Goal: Information Seeking & Learning: Learn about a topic

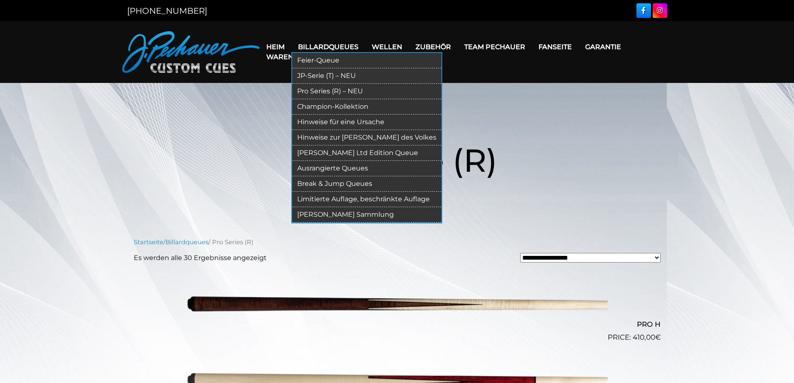
click at [407, 197] on font "Limitierte Auflage, beschränkte Auflage" at bounding box center [363, 199] width 133 height 8
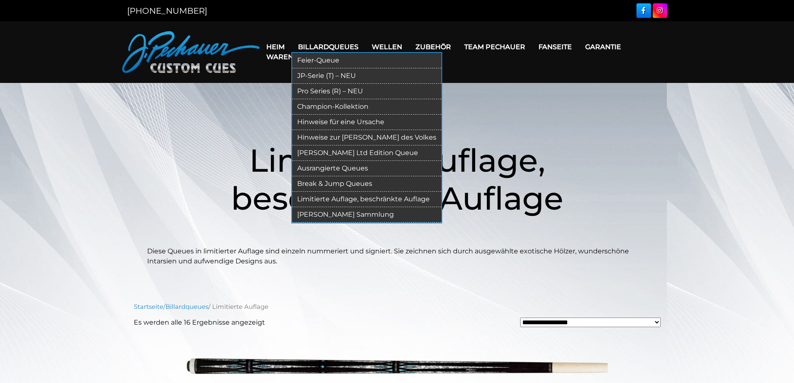
click at [336, 165] on font "Ausrangierte Queues" at bounding box center [332, 168] width 71 height 8
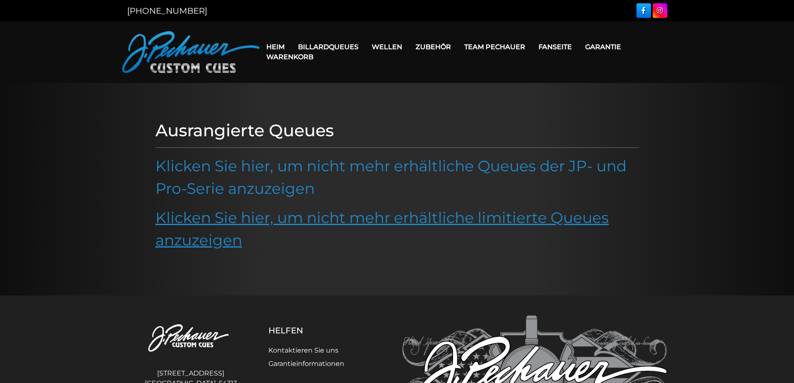
click at [257, 214] on font "Klicken Sie hier, um nicht mehr erhältliche limitierte Queues anzuzeigen" at bounding box center [381, 228] width 453 height 41
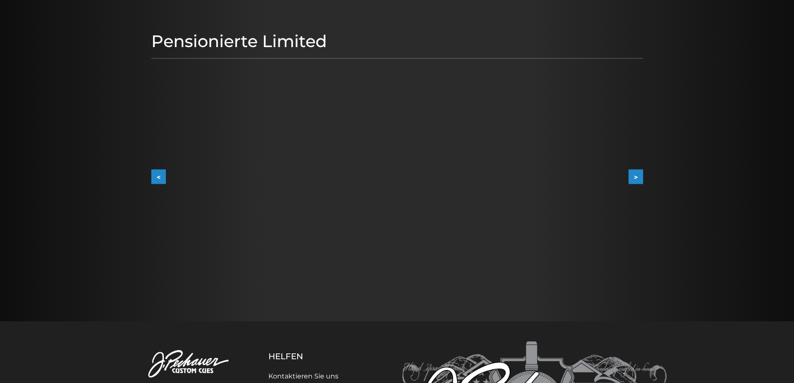
scroll to position [81, 0]
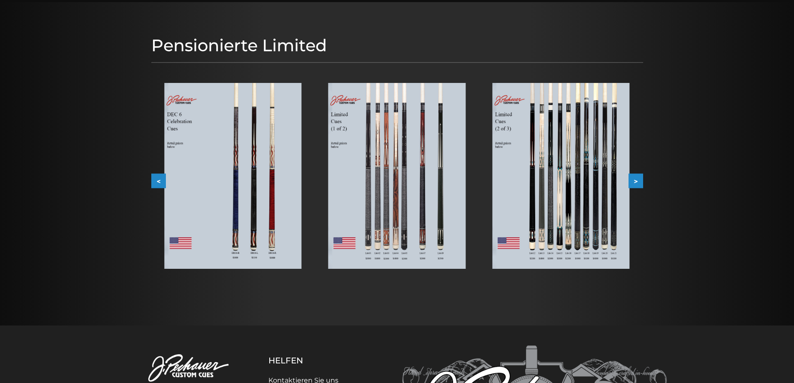
click at [636, 178] on font ">" at bounding box center [636, 181] width 4 height 8
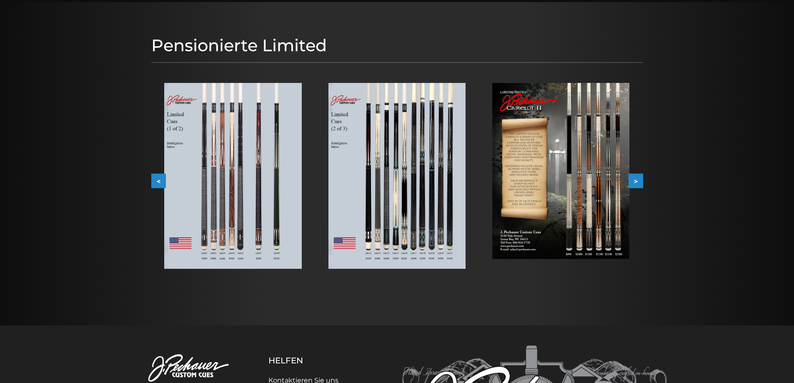
click at [636, 178] on font ">" at bounding box center [636, 181] width 4 height 8
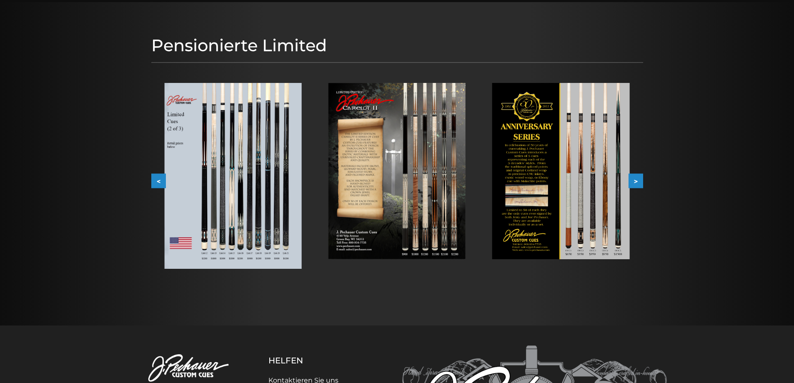
click at [636, 178] on font ">" at bounding box center [636, 181] width 4 height 8
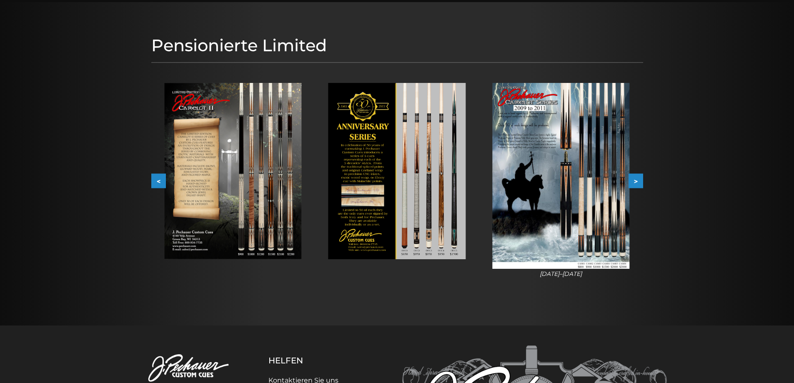
click at [636, 178] on font ">" at bounding box center [636, 181] width 4 height 8
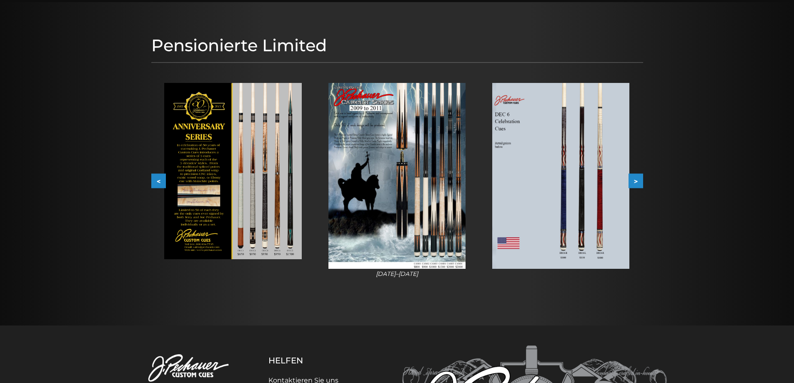
click at [636, 178] on font ">" at bounding box center [636, 181] width 4 height 8
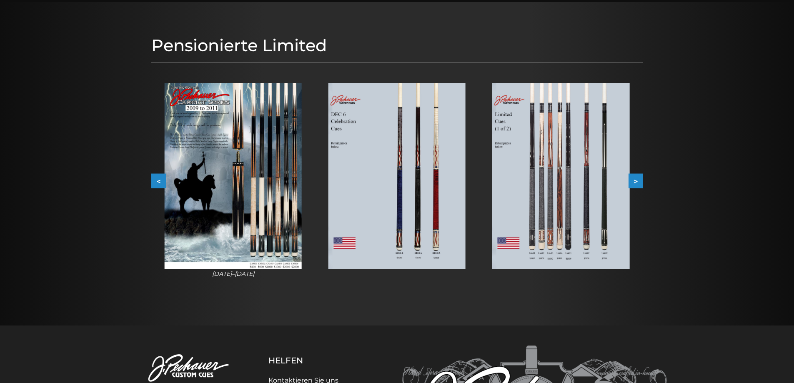
click at [636, 178] on font ">" at bounding box center [636, 181] width 4 height 8
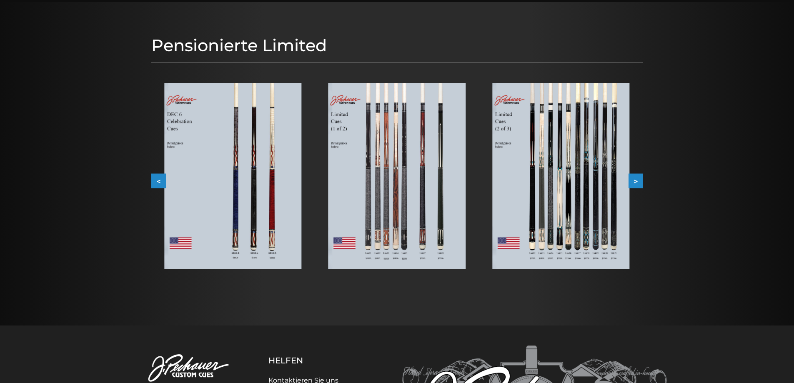
click at [636, 178] on font ">" at bounding box center [636, 181] width 4 height 8
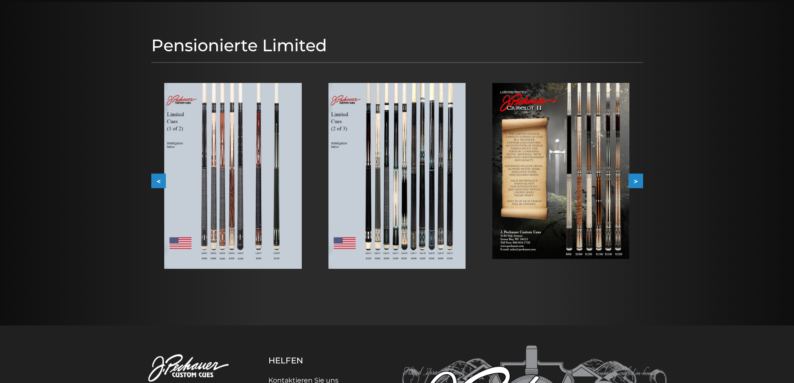
click at [636, 178] on font ">" at bounding box center [636, 181] width 4 height 8
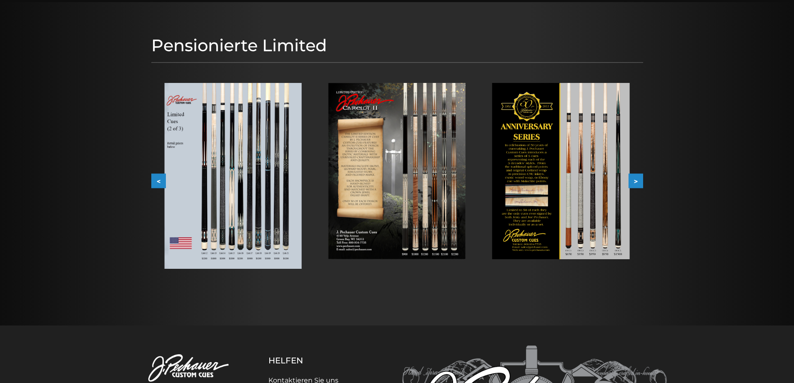
click at [636, 178] on font ">" at bounding box center [636, 181] width 4 height 8
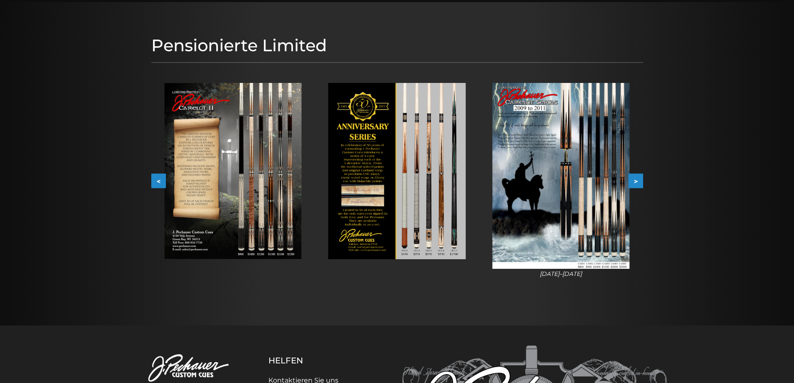
click at [636, 178] on font ">" at bounding box center [636, 181] width 4 height 8
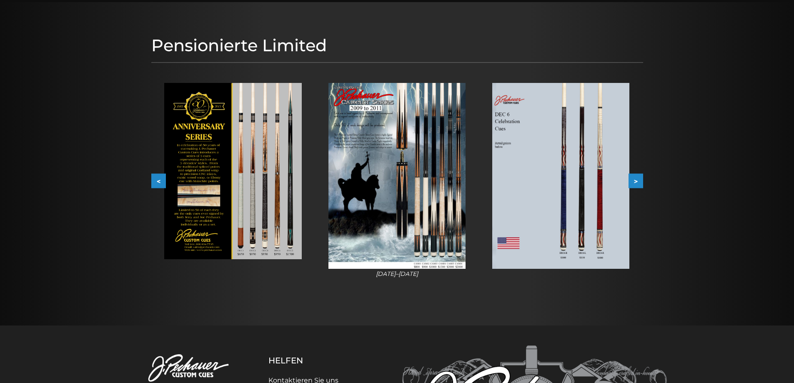
click at [636, 178] on font ">" at bounding box center [636, 181] width 4 height 8
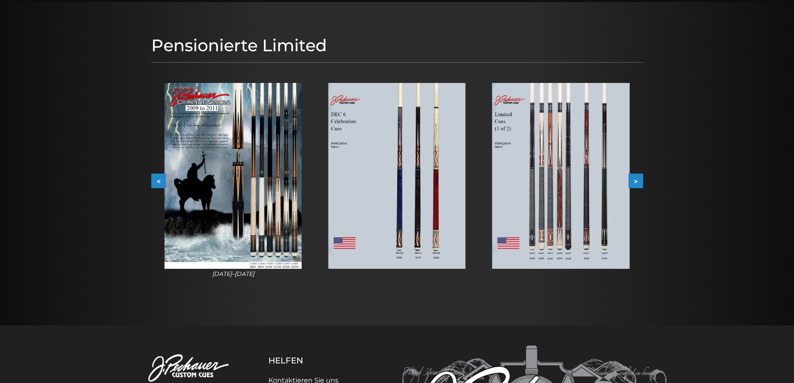
click at [636, 178] on font ">" at bounding box center [636, 181] width 4 height 8
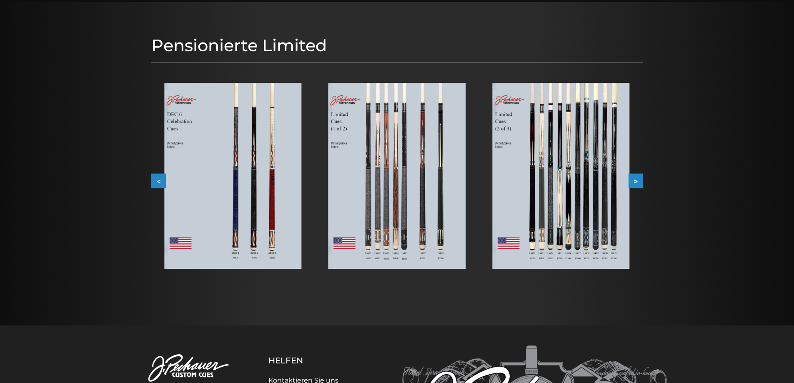
click at [636, 178] on font ">" at bounding box center [636, 181] width 4 height 8
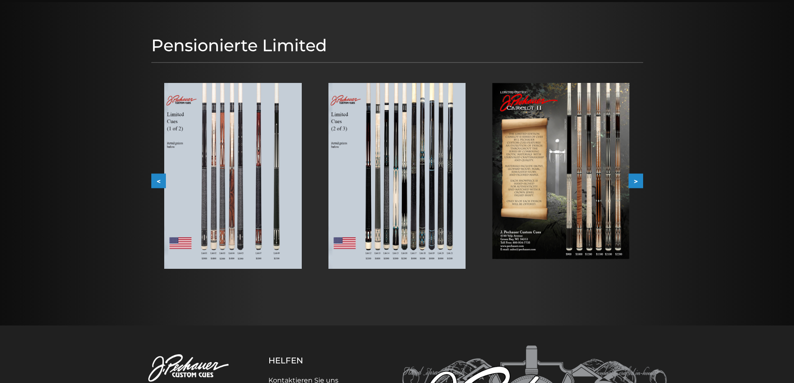
click at [636, 178] on font ">" at bounding box center [636, 181] width 4 height 8
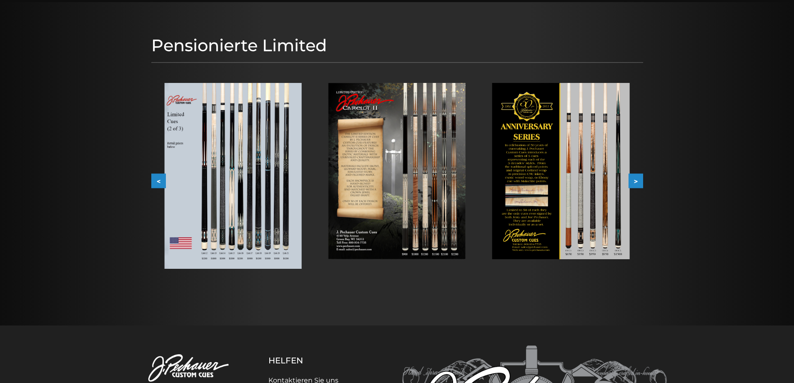
click at [636, 178] on font ">" at bounding box center [636, 181] width 4 height 8
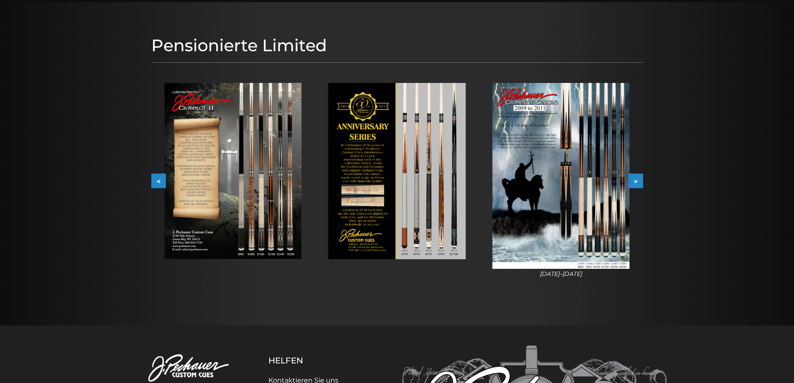
click at [636, 178] on font ">" at bounding box center [636, 181] width 4 height 8
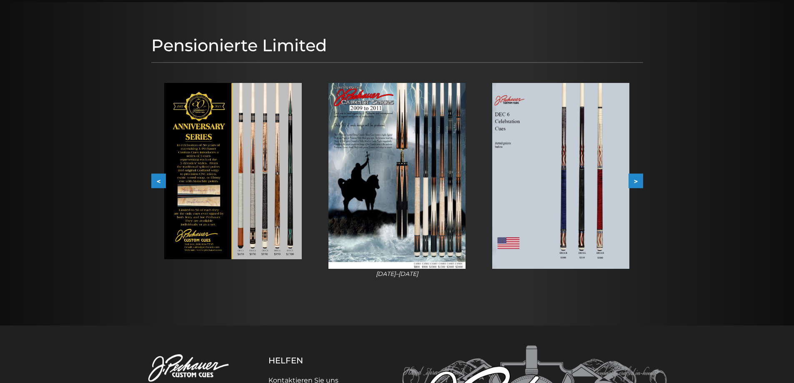
scroll to position [0, 0]
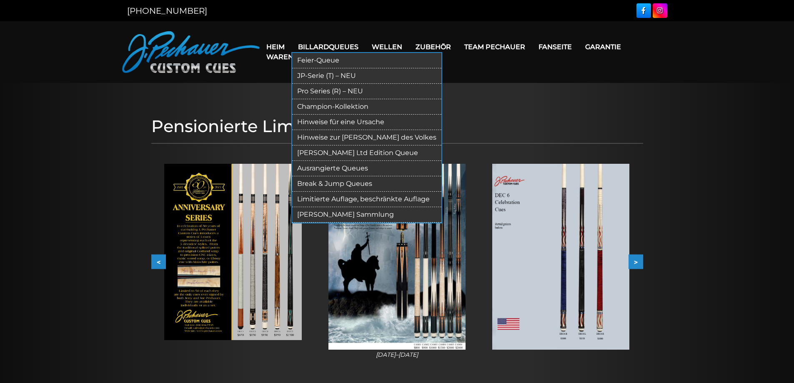
click at [321, 60] on font "Feier-Queue" at bounding box center [318, 60] width 42 height 8
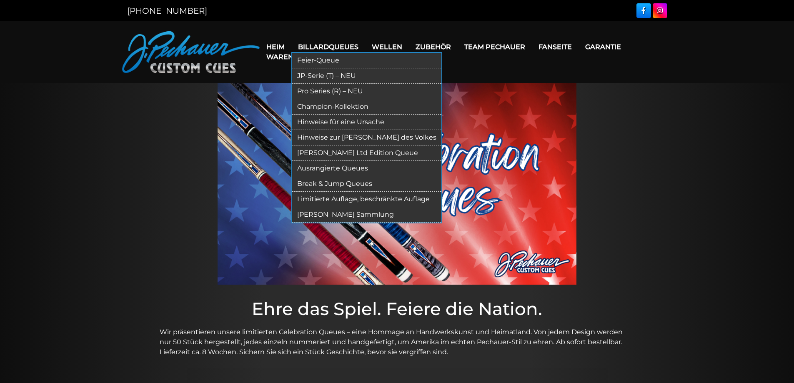
click at [364, 103] on font "Champion-Kollektion" at bounding box center [332, 107] width 71 height 8
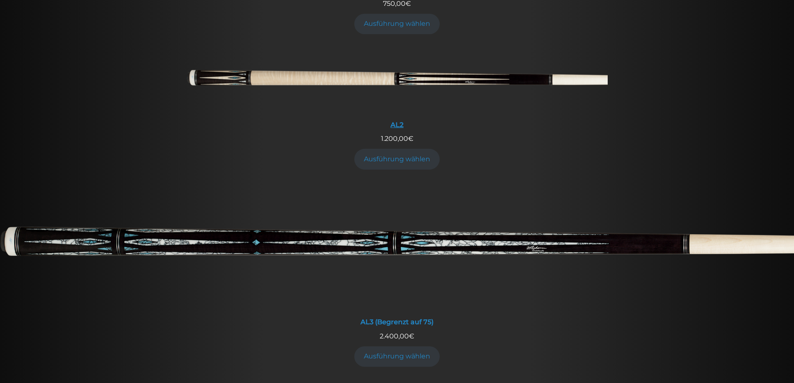
scroll to position [481, 0]
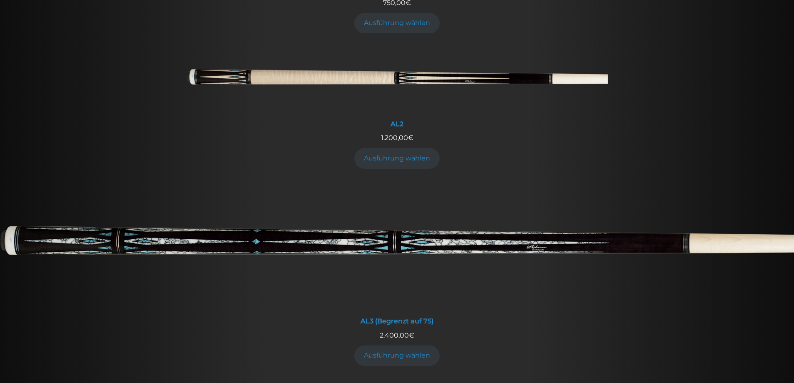
click at [351, 72] on img at bounding box center [397, 80] width 421 height 70
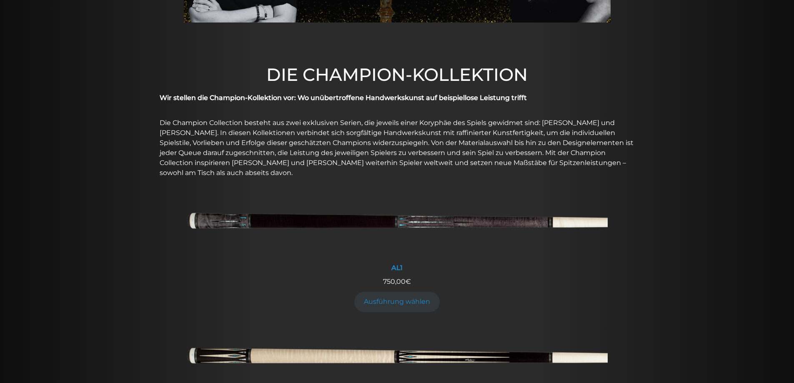
scroll to position [0, 0]
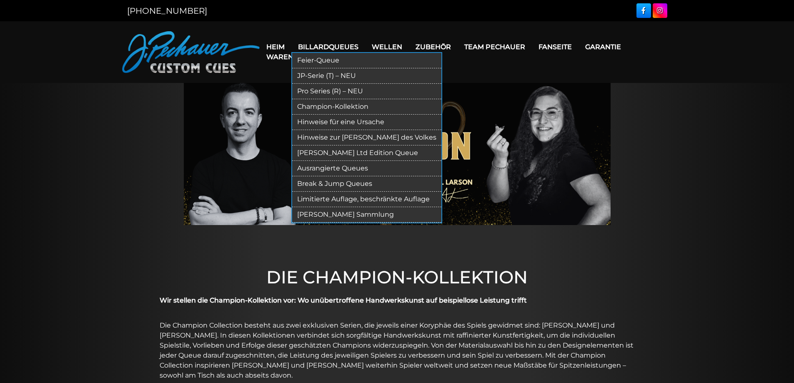
click at [372, 105] on link "Champion-Kollektion" at bounding box center [366, 106] width 149 height 15
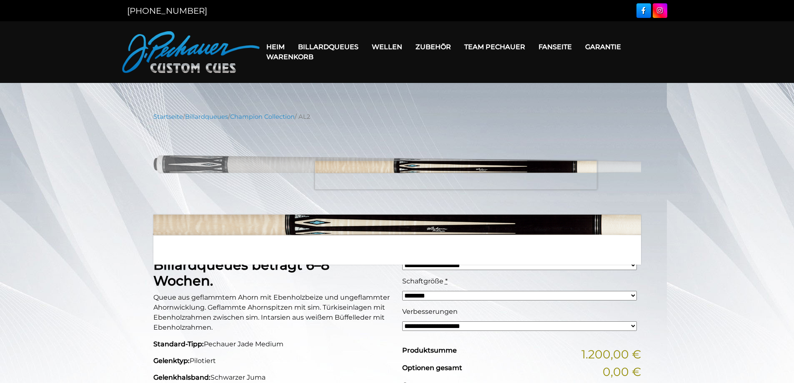
click at [455, 175] on img at bounding box center [397, 168] width 488 height 81
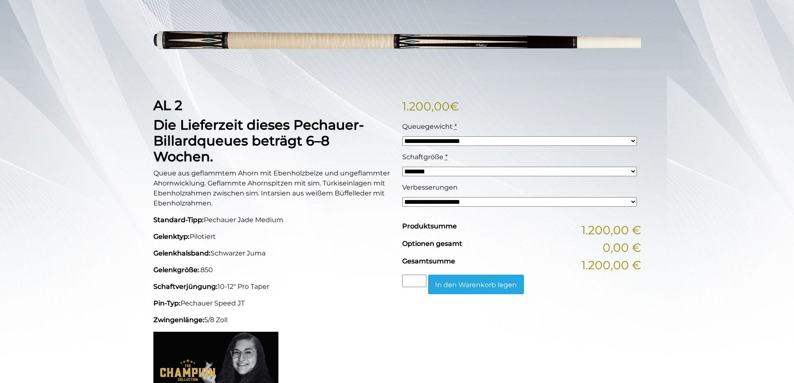
scroll to position [125, 0]
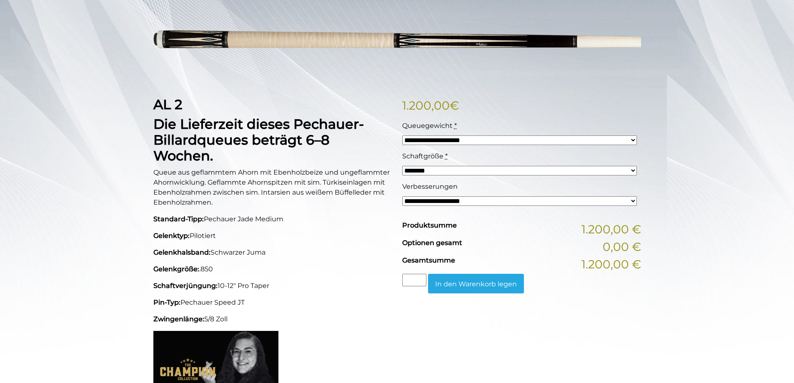
click at [527, 201] on select "**********" at bounding box center [519, 201] width 235 height 10
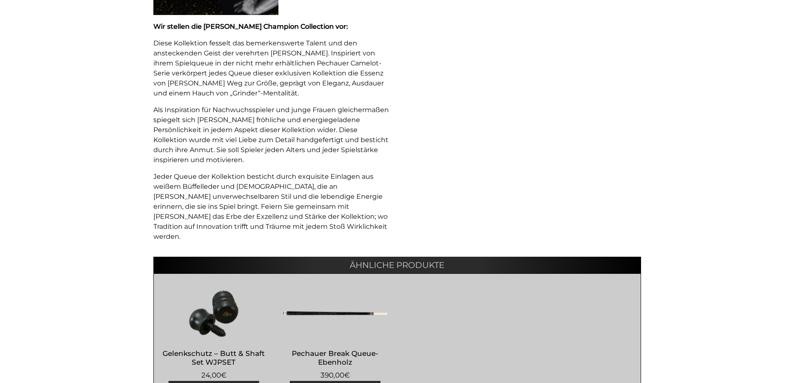
scroll to position [568, 0]
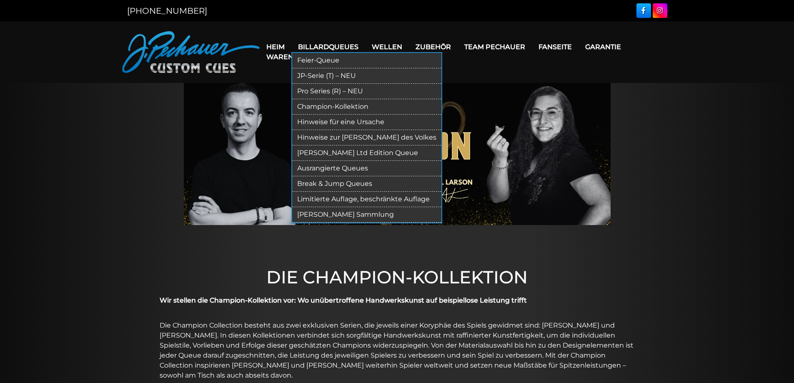
click at [351, 120] on font "Hinweise für eine Ursache" at bounding box center [340, 122] width 87 height 8
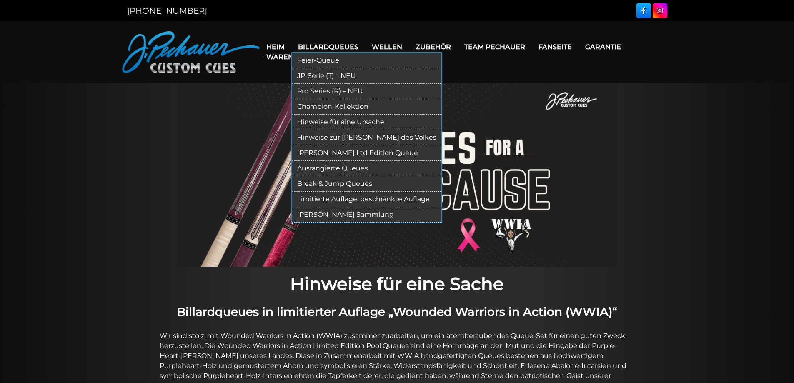
click at [372, 138] on font "Hinweise zur [PERSON_NAME] des Volkes" at bounding box center [366, 137] width 139 height 8
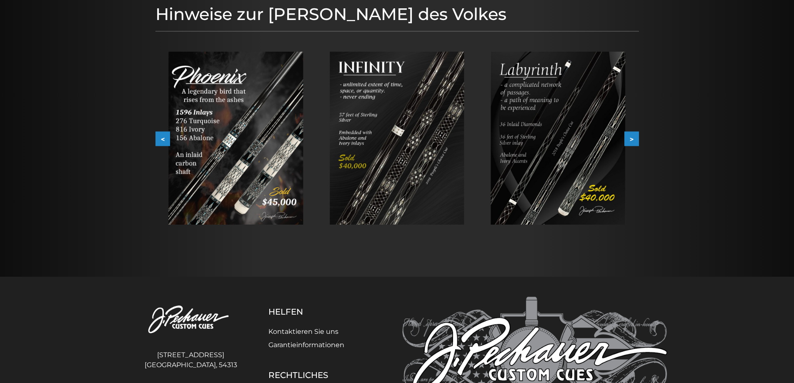
scroll to position [200, 0]
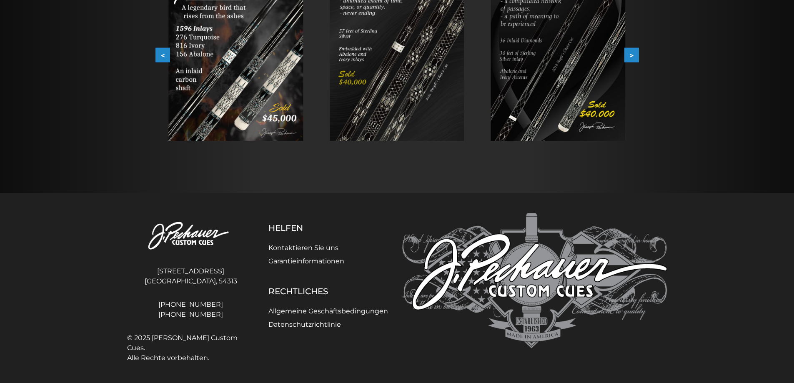
click at [629, 55] on button ">" at bounding box center [631, 55] width 15 height 15
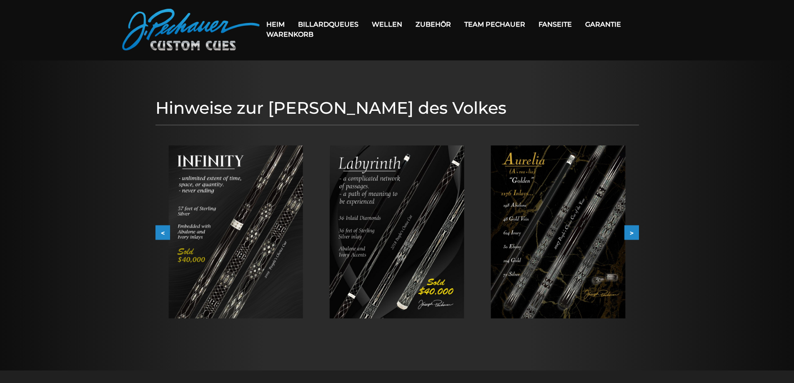
scroll to position [0, 0]
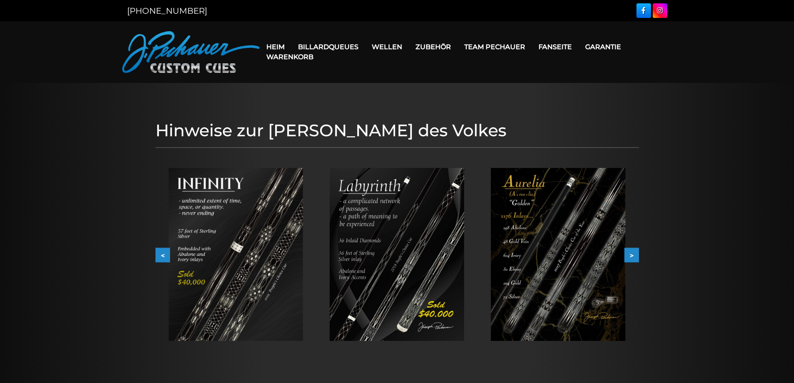
click at [636, 250] on button ">" at bounding box center [631, 255] width 15 height 15
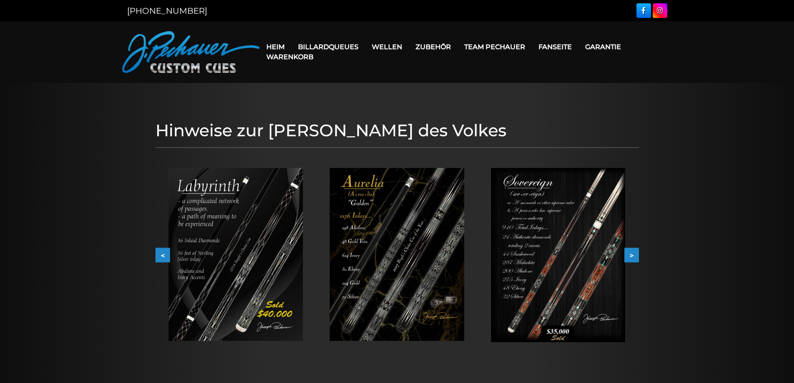
click at [636, 250] on button ">" at bounding box center [631, 255] width 15 height 15
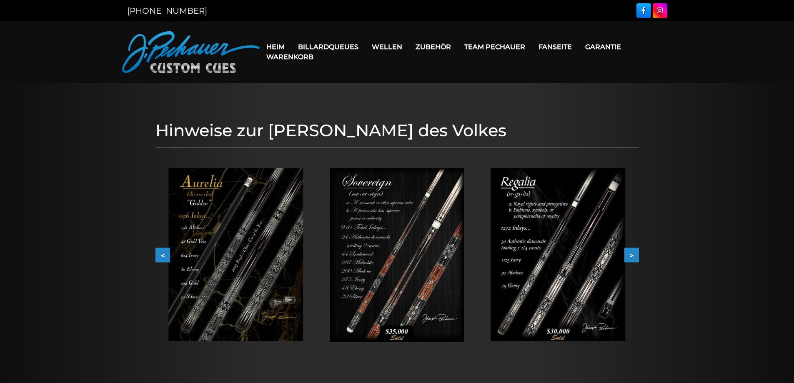
click at [636, 250] on button ">" at bounding box center [631, 255] width 15 height 15
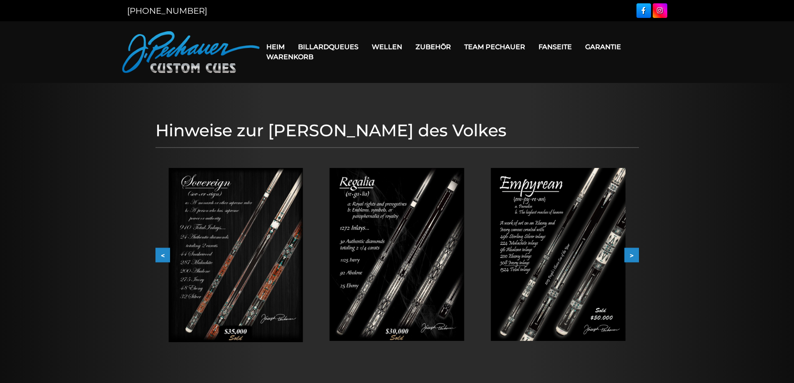
click at [636, 250] on button ">" at bounding box center [631, 255] width 15 height 15
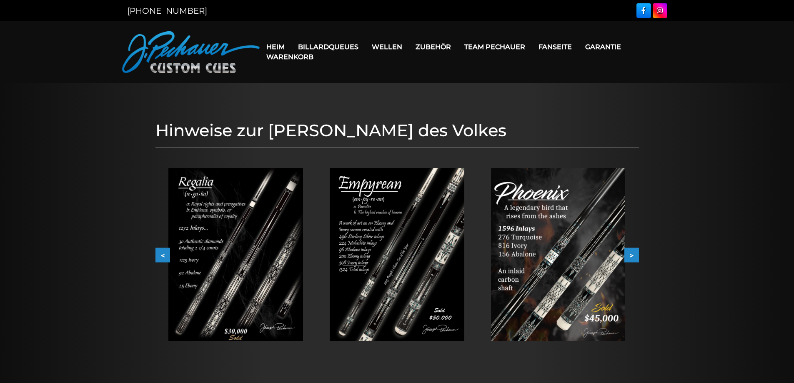
click at [636, 250] on button ">" at bounding box center [631, 255] width 15 height 15
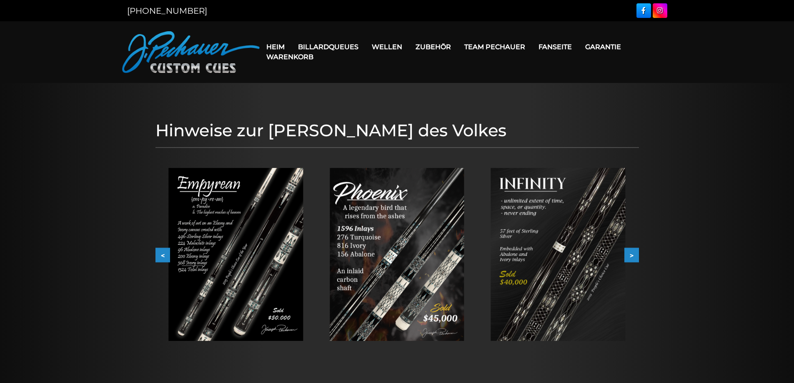
click at [636, 250] on button ">" at bounding box center [631, 255] width 15 height 15
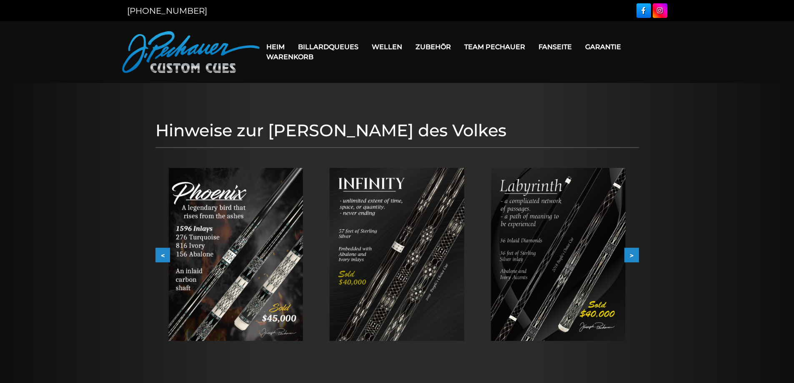
click at [636, 250] on button ">" at bounding box center [631, 255] width 15 height 15
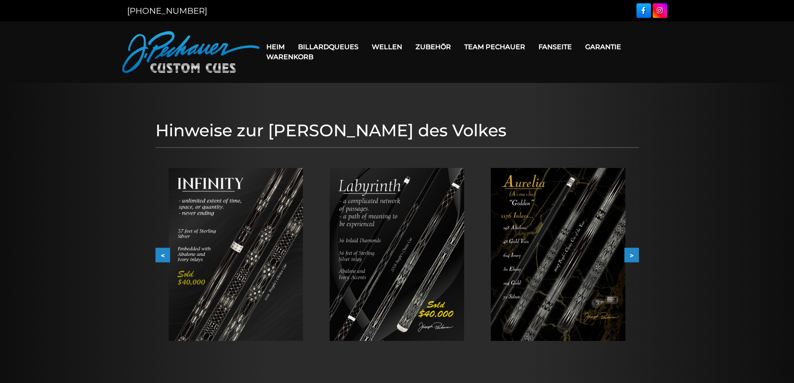
click at [636, 250] on button ">" at bounding box center [631, 255] width 15 height 15
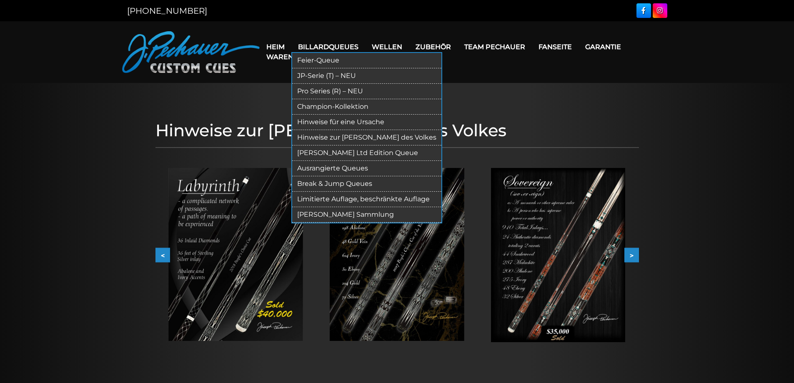
click at [361, 151] on font "[PERSON_NAME] Ltd Edition Queue" at bounding box center [357, 153] width 121 height 8
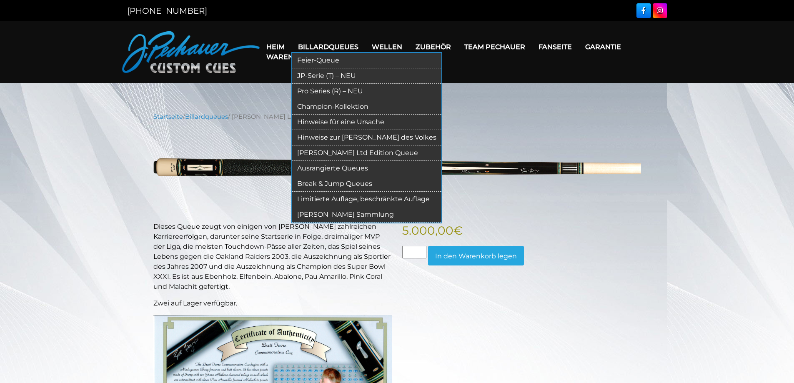
click at [368, 165] on font "Ausrangierte Queues" at bounding box center [332, 168] width 71 height 8
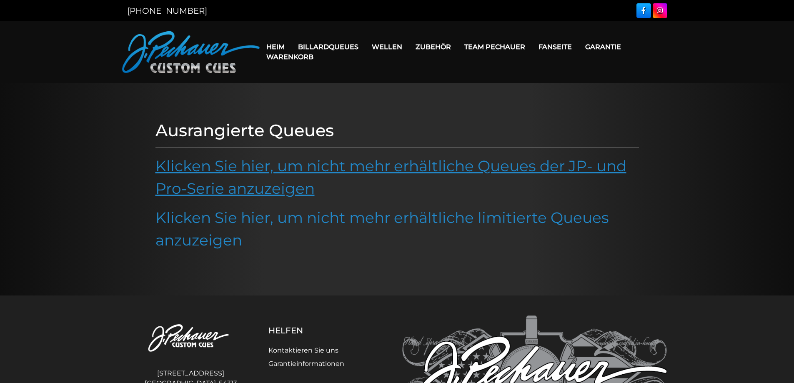
click at [360, 170] on font "Klicken Sie hier, um nicht mehr erhältliche Queues der JP- und Pro-Serie anzuze…" at bounding box center [390, 177] width 471 height 41
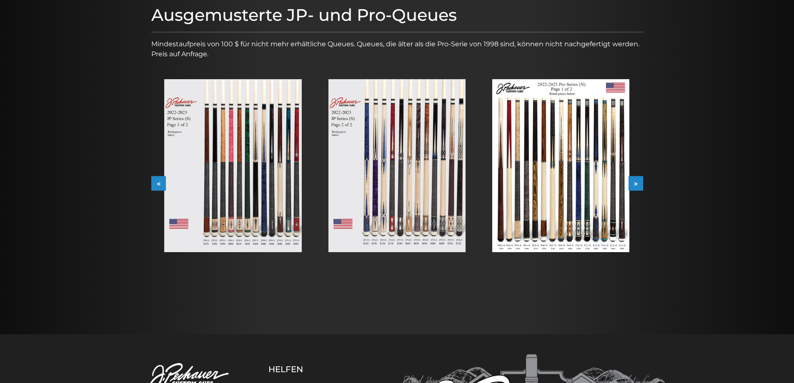
scroll to position [107, 0]
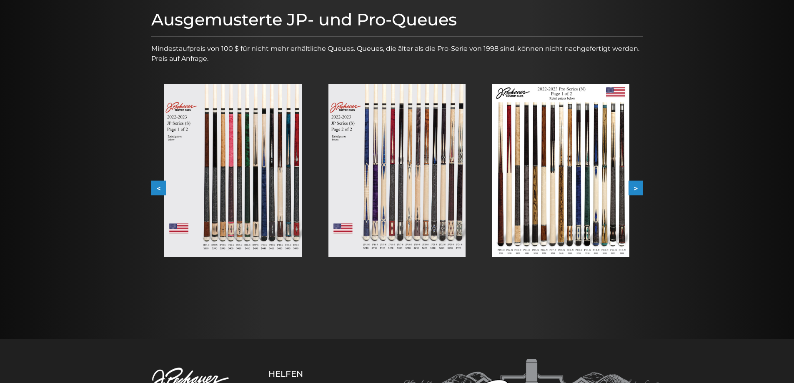
click at [637, 181] on button ">" at bounding box center [635, 188] width 15 height 15
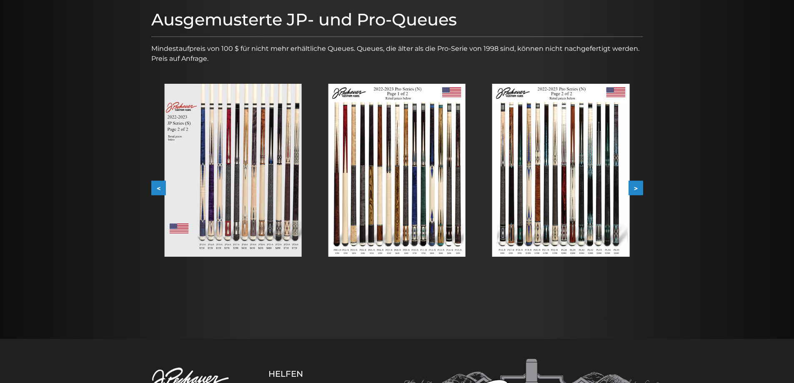
click at [641, 186] on button ">" at bounding box center [635, 188] width 15 height 15
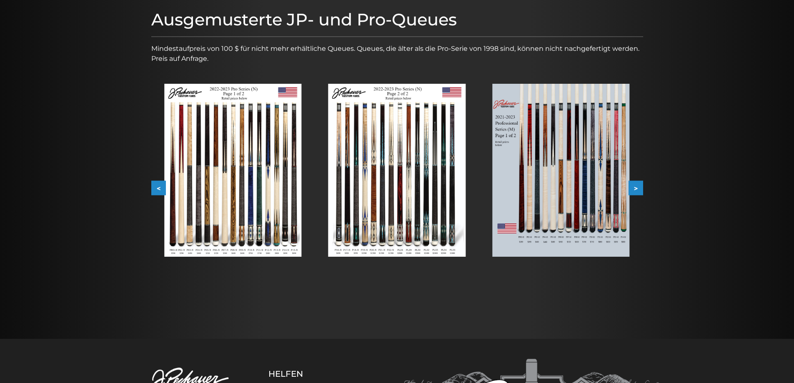
click at [641, 186] on button ">" at bounding box center [635, 188] width 15 height 15
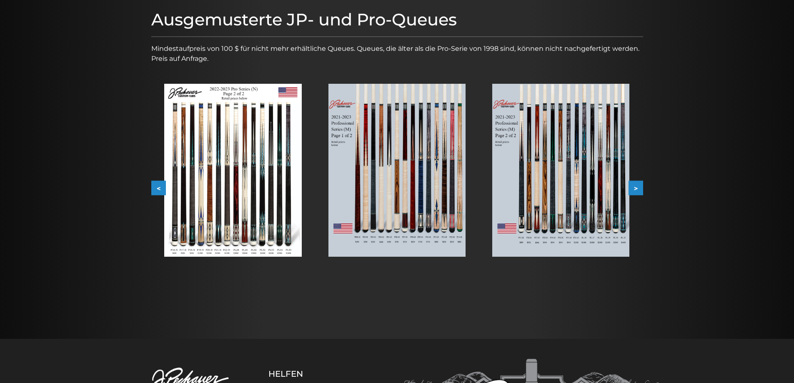
click at [643, 188] on button ">" at bounding box center [635, 188] width 15 height 15
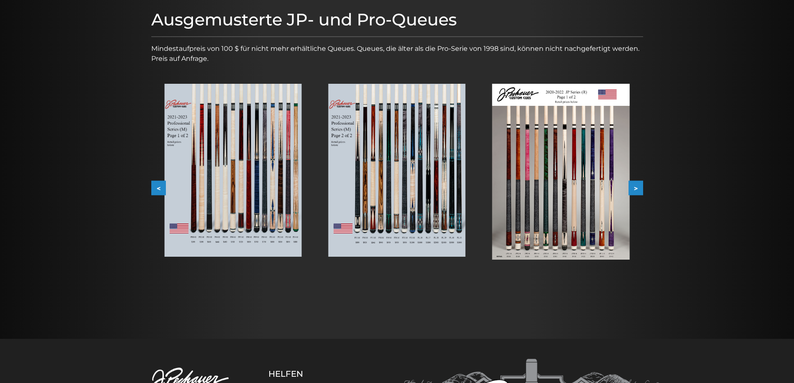
click at [643, 188] on button ">" at bounding box center [635, 188] width 15 height 15
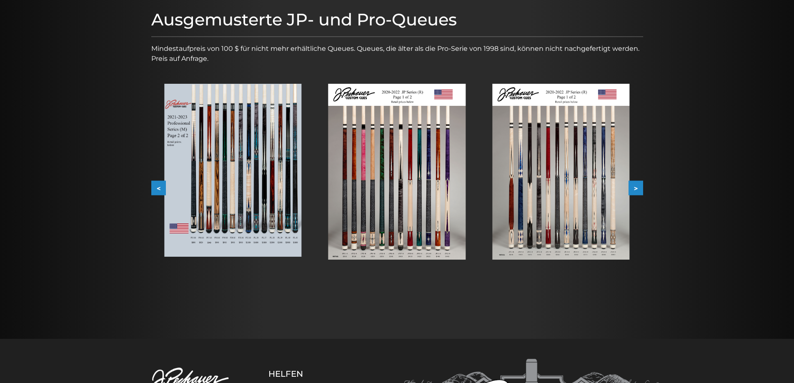
click at [643, 188] on button ">" at bounding box center [635, 188] width 15 height 15
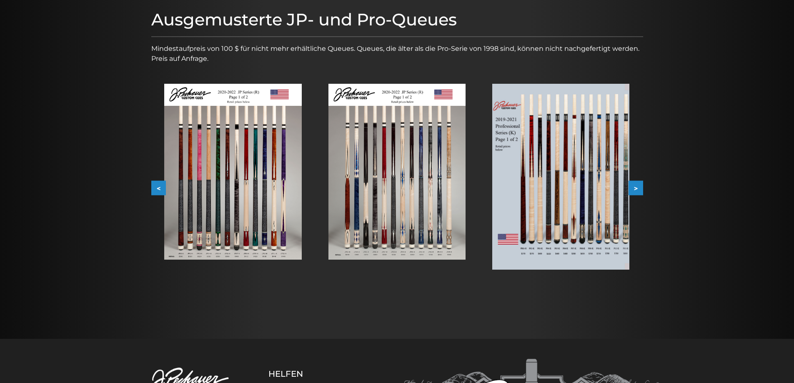
click at [643, 188] on button ">" at bounding box center [635, 188] width 15 height 15
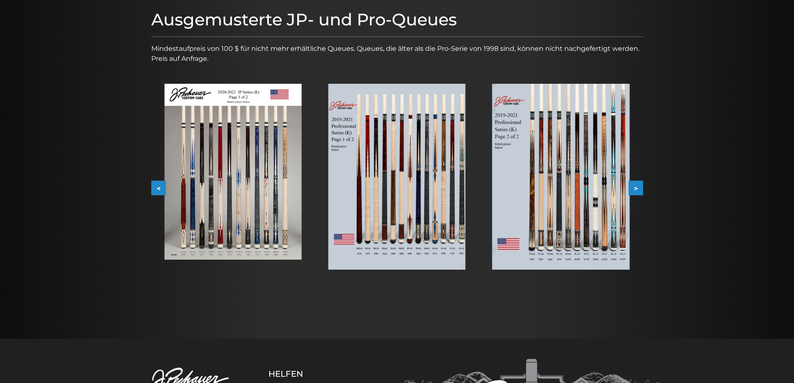
scroll to position [0, 0]
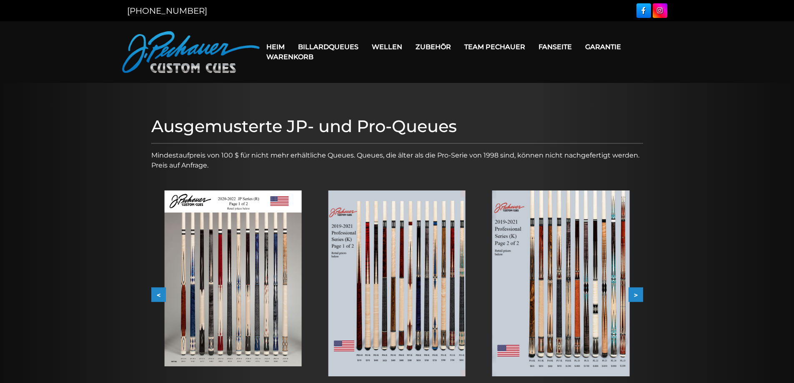
click at [276, 42] on link "Heim" at bounding box center [276, 46] width 32 height 21
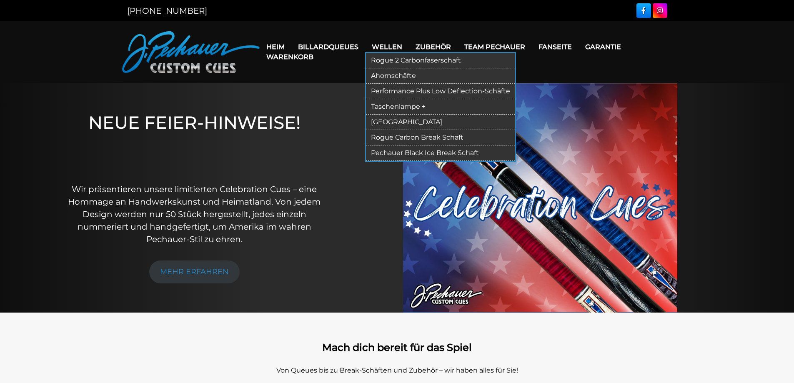
click at [411, 105] on font "Taschenlampe +" at bounding box center [398, 107] width 55 height 8
click at [393, 119] on font "[GEOGRAPHIC_DATA]" at bounding box center [406, 122] width 71 height 8
click at [410, 76] on font "Ahornschäfte" at bounding box center [393, 76] width 45 height 8
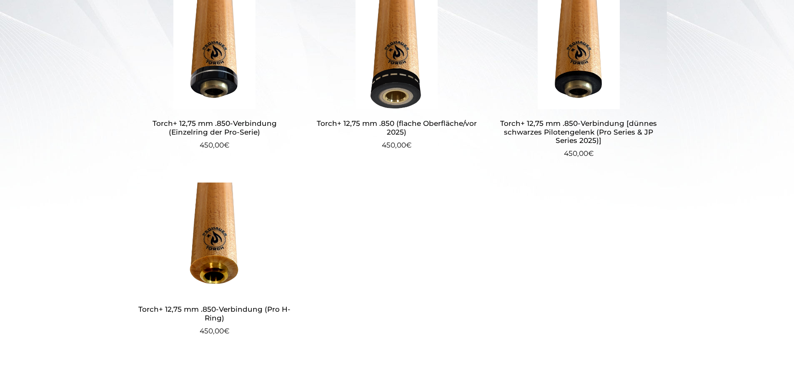
scroll to position [272, 0]
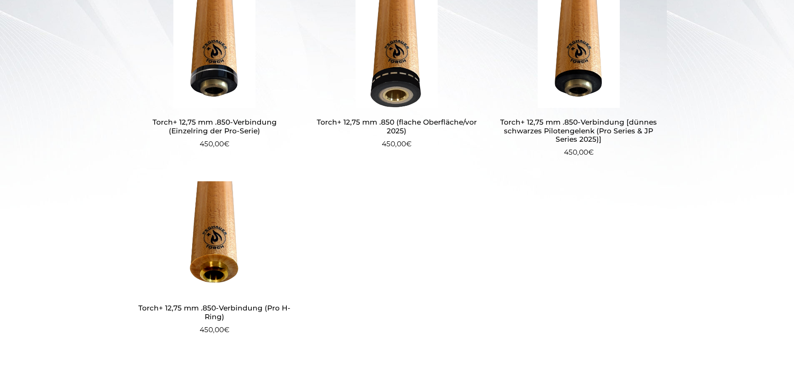
click at [583, 69] on img at bounding box center [579, 51] width 162 height 113
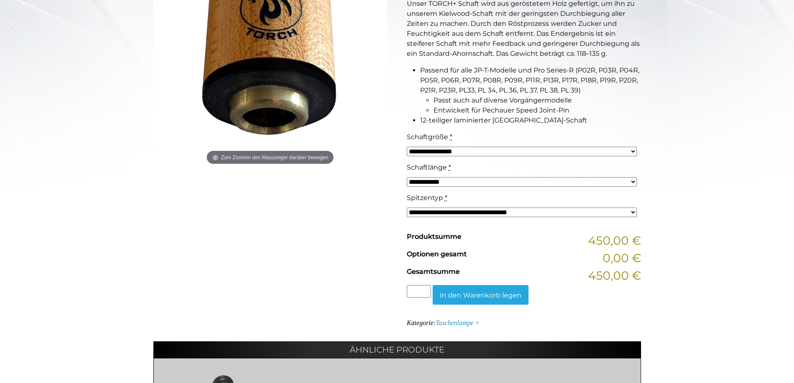
scroll to position [292, 0]
click at [494, 155] on select "**********" at bounding box center [522, 151] width 230 height 10
click at [637, 100] on li "Passt auch auf diverse Vorgängermodelle" at bounding box center [537, 100] width 208 height 10
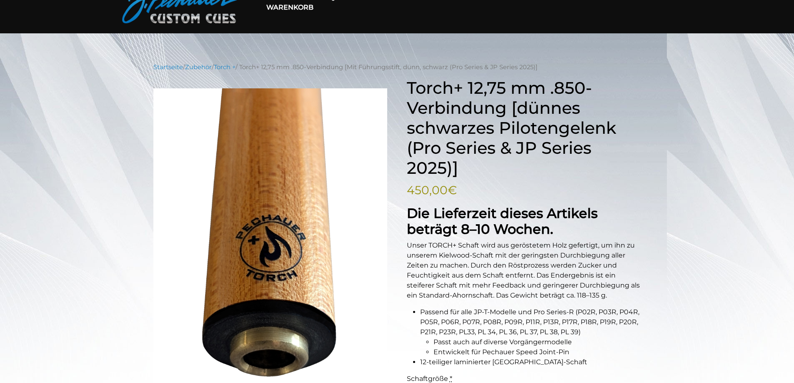
scroll to position [0, 0]
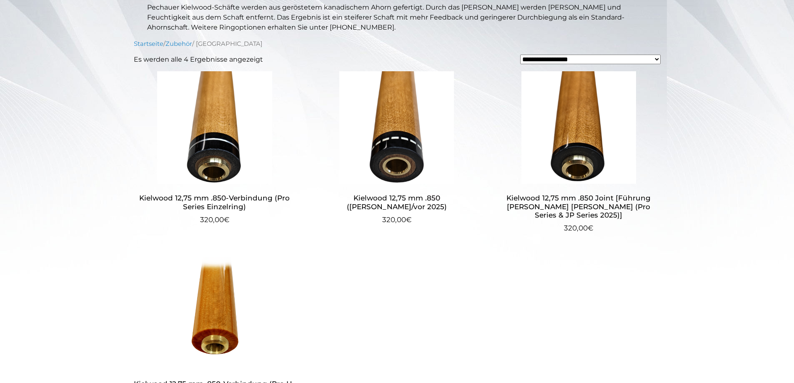
scroll to position [208, 0]
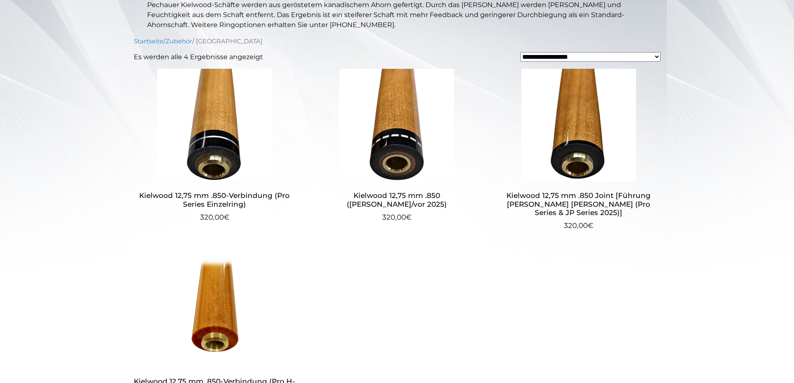
click at [585, 148] on img at bounding box center [579, 125] width 162 height 113
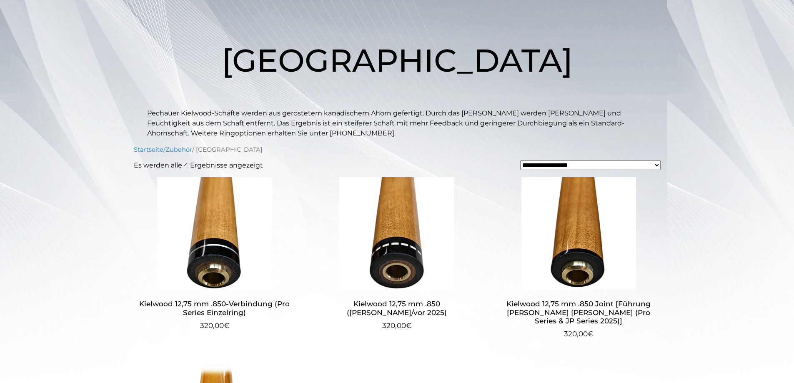
scroll to position [83, 0]
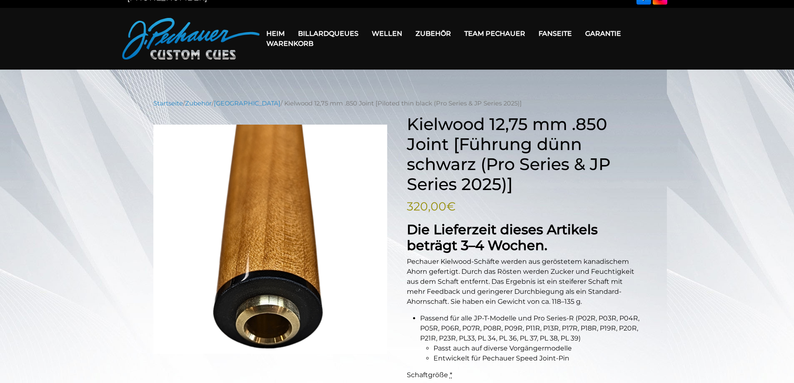
scroll to position [4, 0]
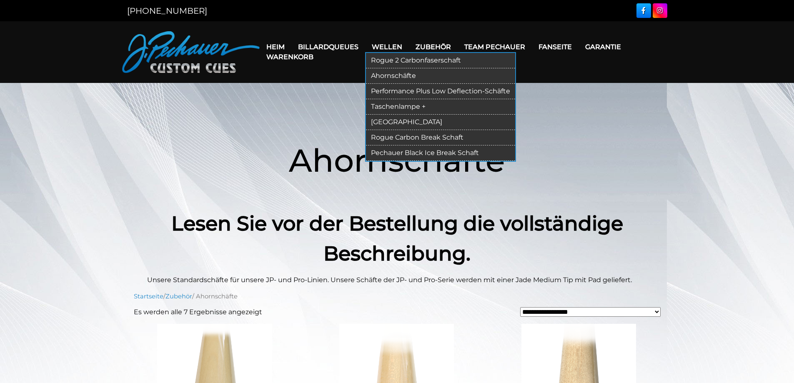
click at [452, 92] on font "Performance Plus Low Deflection-Schäfte" at bounding box center [440, 91] width 139 height 8
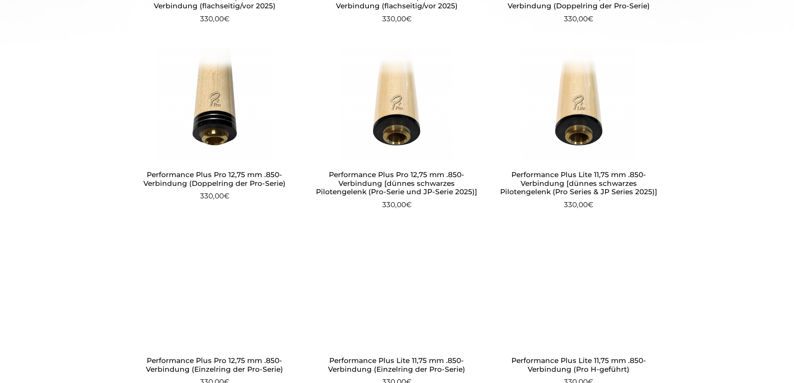
scroll to position [439, 0]
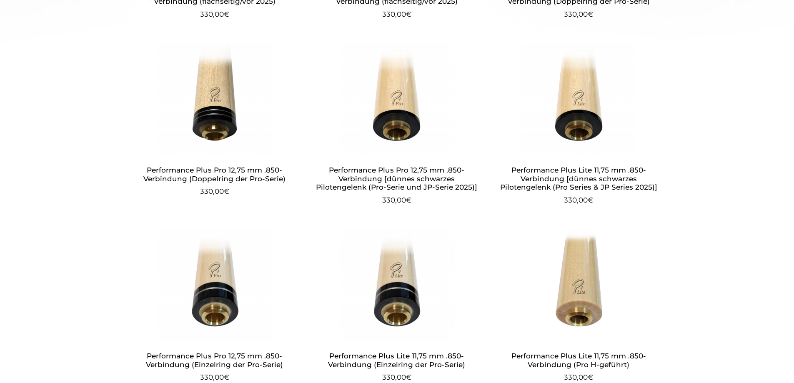
click at [601, 181] on font "Performance Plus Lite 11,75 mm .850-Verbindung [dünnes schwarzes Pilotengelenk …" at bounding box center [578, 178] width 157 height 25
click at [406, 183] on font "Performance Plus Pro 12,75 mm .850-Verbindung [dünnes schwarzes Pilotengelenk (…" at bounding box center [396, 178] width 161 height 25
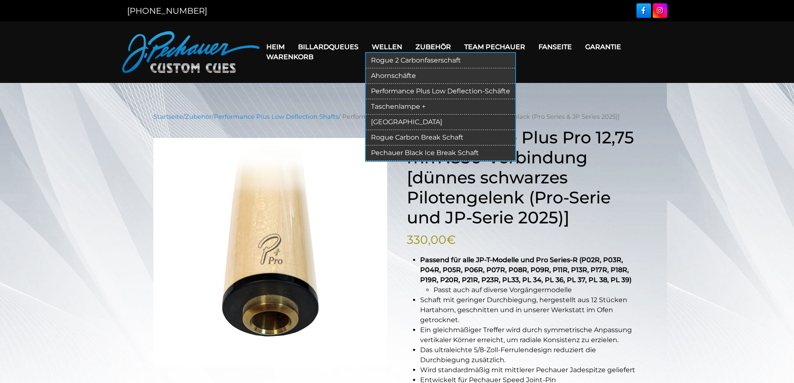
click at [410, 105] on font "Taschenlampe +" at bounding box center [398, 107] width 55 height 8
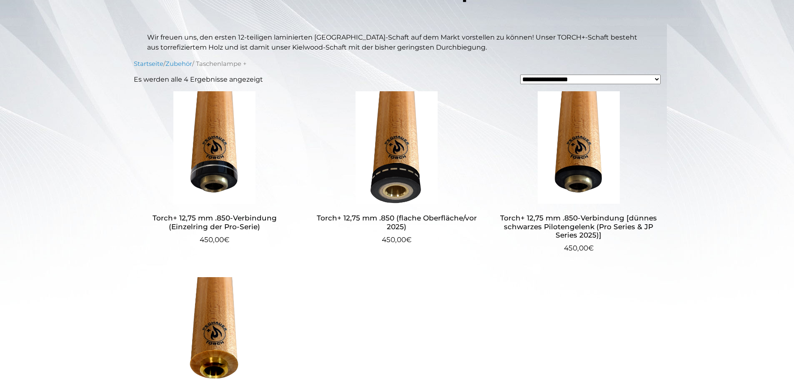
scroll to position [178, 0]
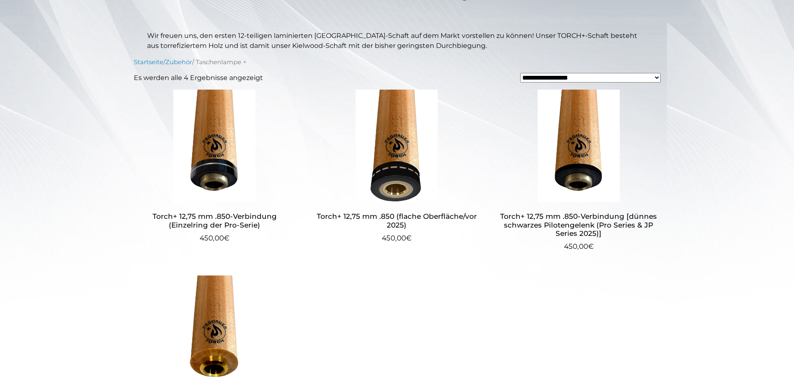
click at [592, 183] on img at bounding box center [579, 146] width 162 height 113
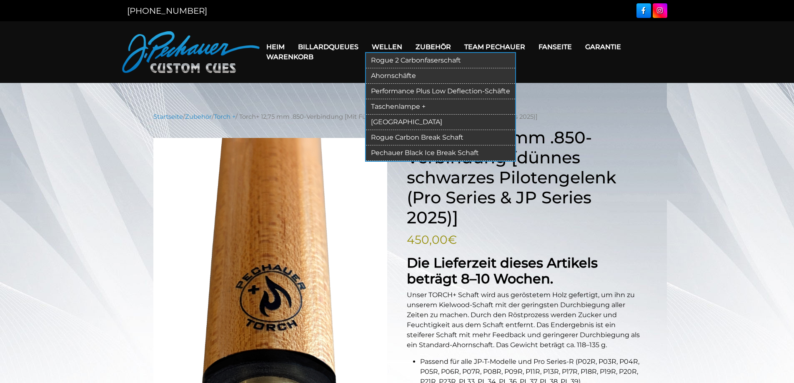
click at [388, 119] on font "[GEOGRAPHIC_DATA]" at bounding box center [406, 122] width 71 height 8
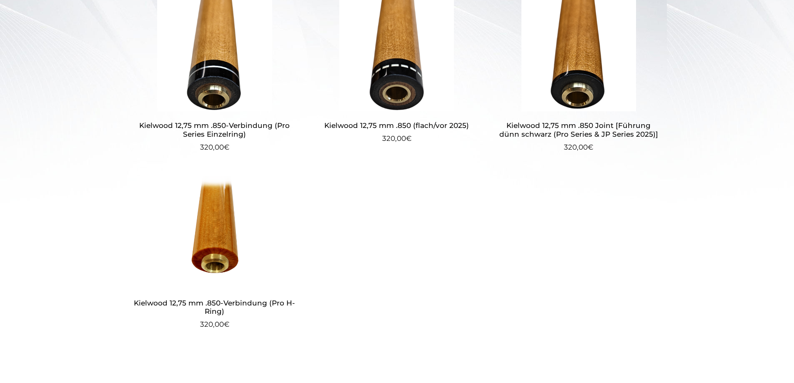
scroll to position [281, 0]
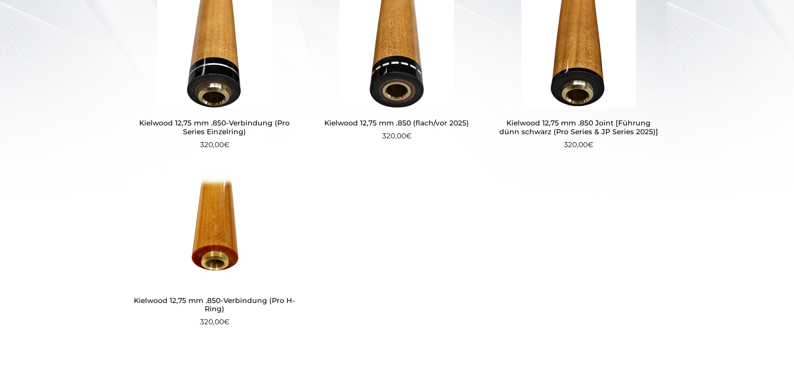
click at [580, 96] on img at bounding box center [579, 52] width 162 height 113
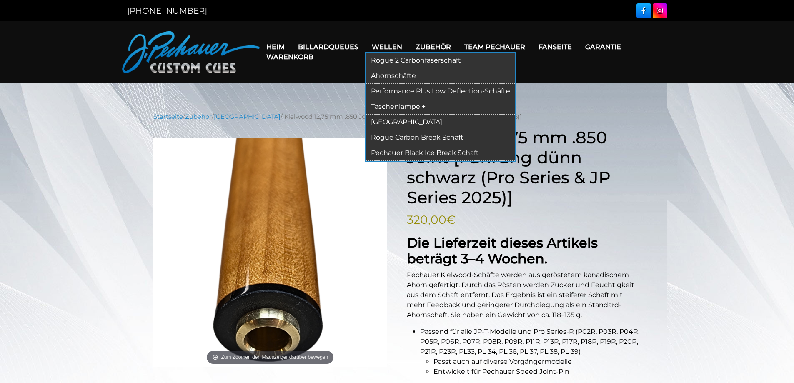
click at [451, 137] on font "Rogue Carbon Break Schaft" at bounding box center [417, 137] width 93 height 8
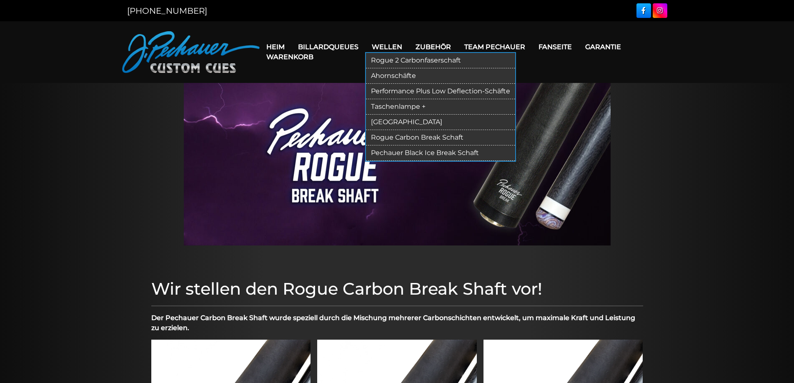
click at [400, 62] on font "Rogue 2 Carbonfaserschaft" at bounding box center [416, 60] width 90 height 8
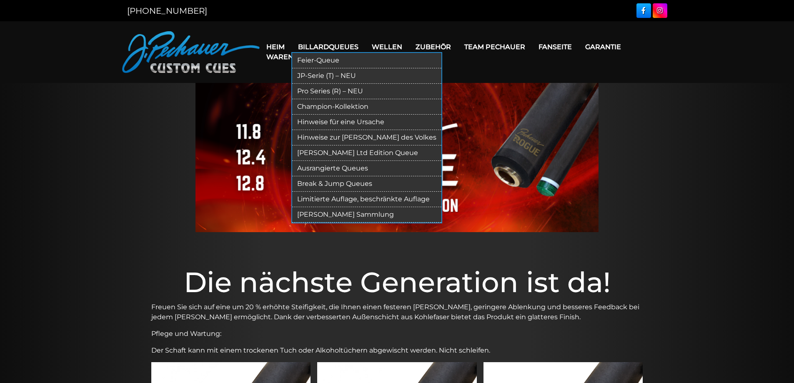
click at [331, 46] on font "Billardqueues" at bounding box center [328, 47] width 60 height 8
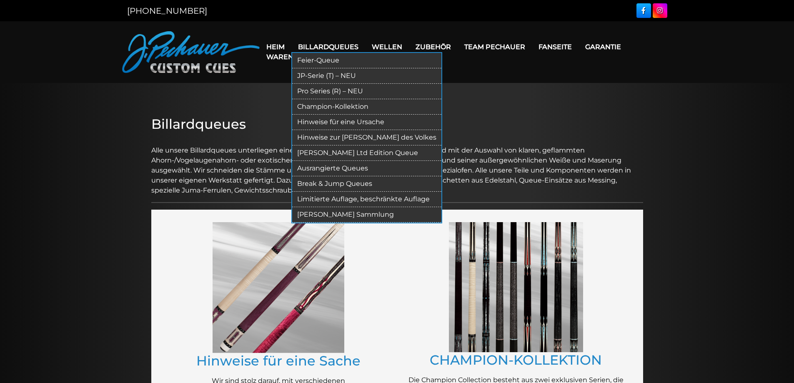
click at [371, 198] on font "Limitierte Auflage, beschränkte Auflage" at bounding box center [363, 199] width 133 height 8
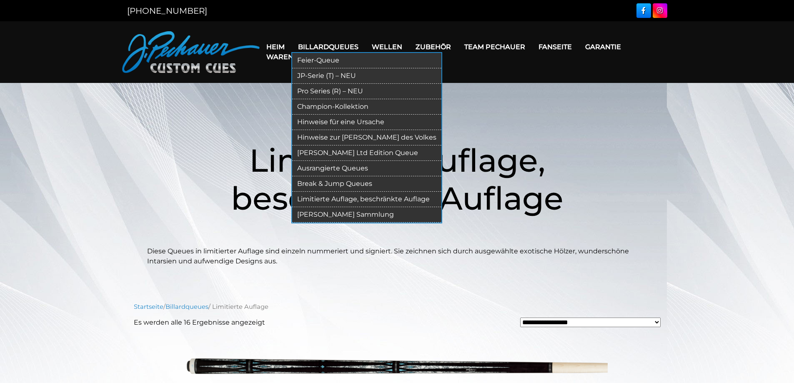
click at [371, 213] on font "[PERSON_NAME] Sammlung" at bounding box center [345, 214] width 97 height 8
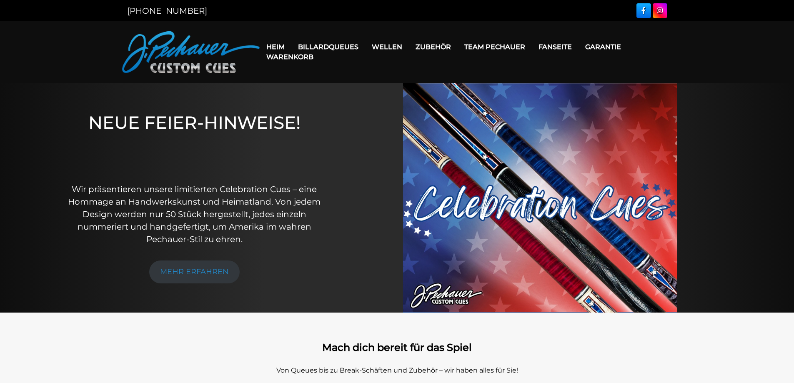
click at [207, 67] on img at bounding box center [191, 52] width 138 height 42
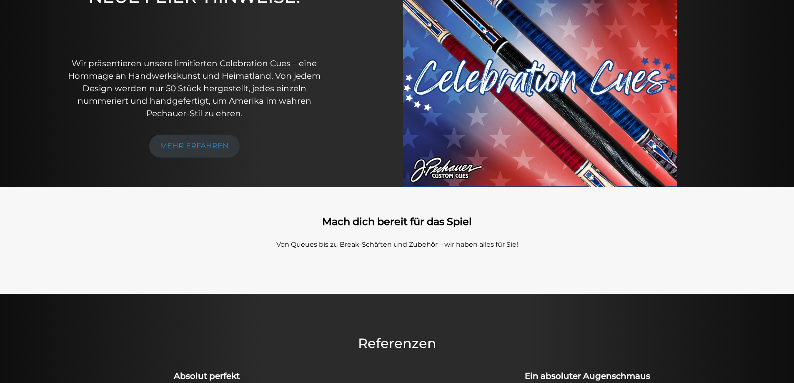
scroll to position [130, 0]
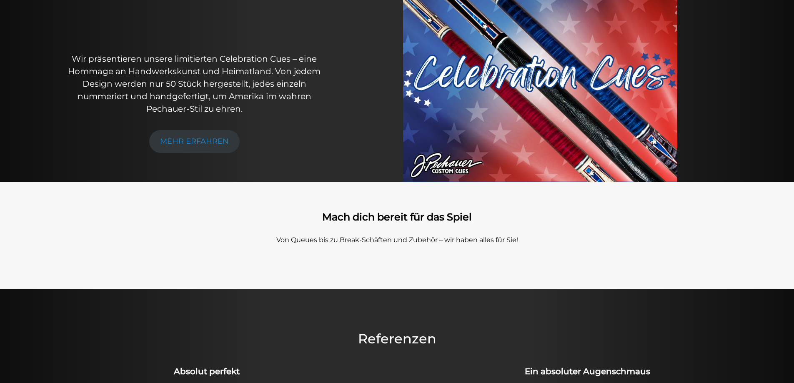
click at [535, 99] on img at bounding box center [540, 67] width 274 height 230
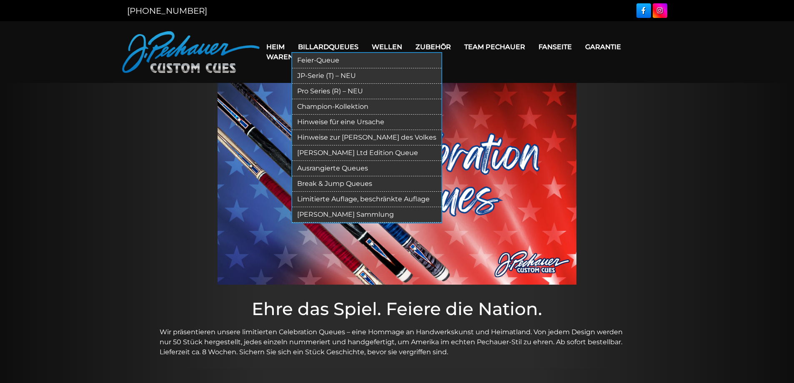
click at [356, 165] on font "Ausrangierte Queues" at bounding box center [332, 168] width 71 height 8
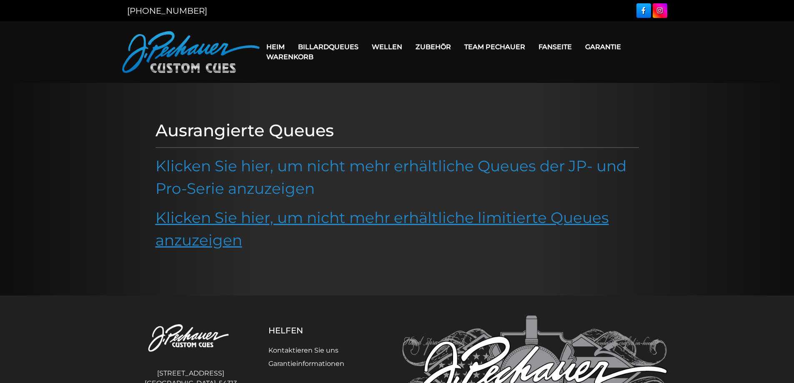
click at [371, 219] on font "Klicken Sie hier, um nicht mehr erhältliche limitierte Queues anzuzeigen" at bounding box center [381, 228] width 453 height 41
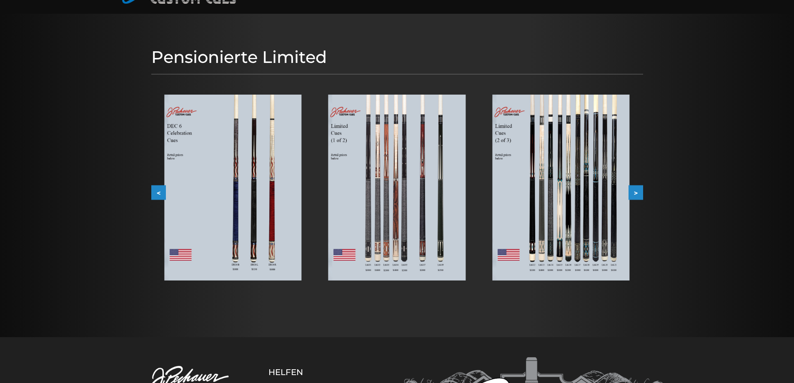
scroll to position [83, 0]
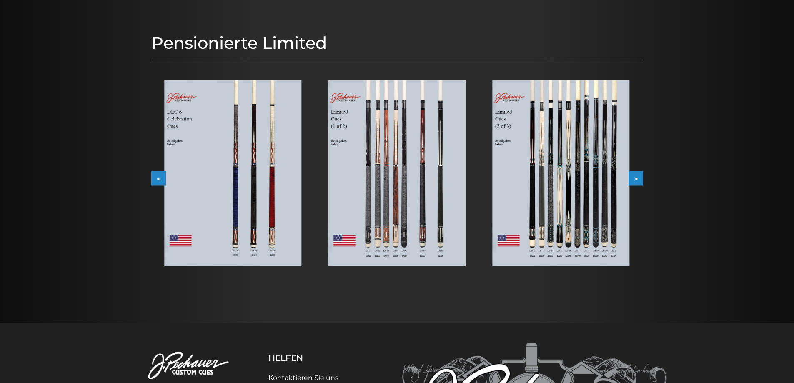
click at [261, 203] on img at bounding box center [232, 173] width 137 height 186
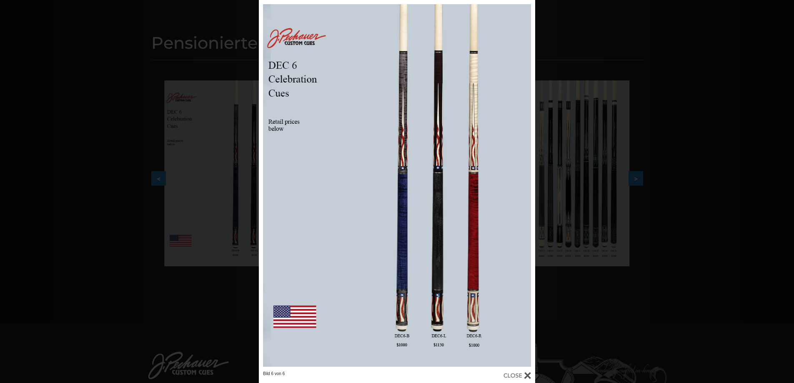
click at [613, 42] on div "Bild 6 von 6" at bounding box center [397, 191] width 794 height 383
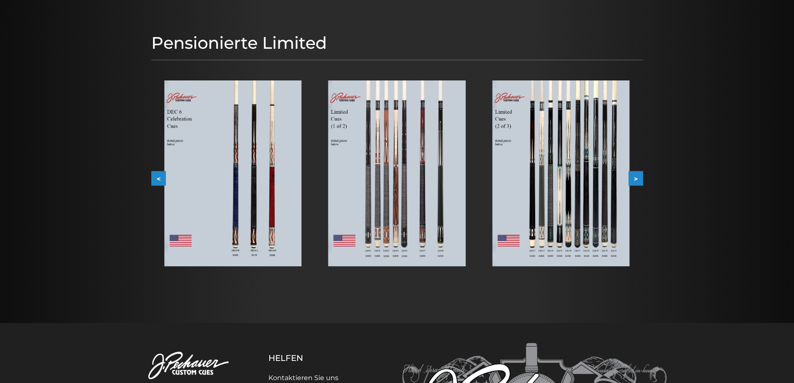
click at [427, 188] on img at bounding box center [396, 173] width 137 height 186
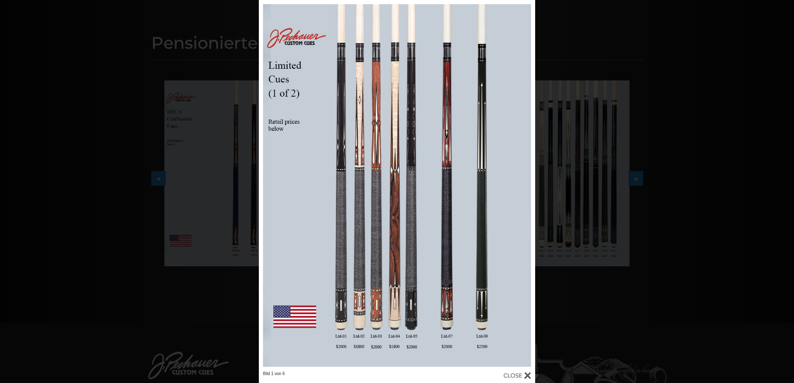
click at [619, 76] on div "Bild 1 von 6" at bounding box center [397, 191] width 794 height 383
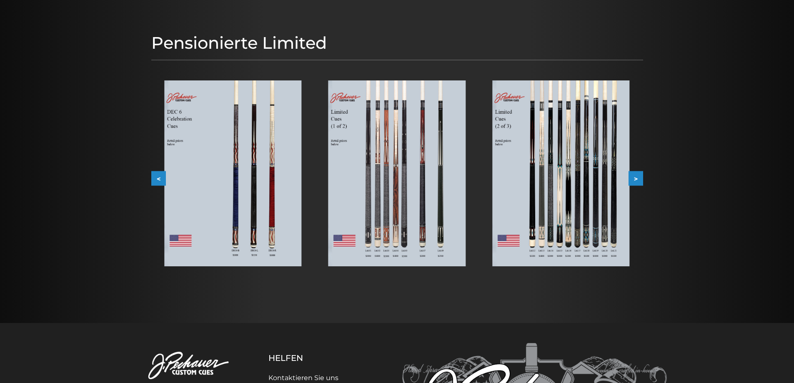
click at [558, 143] on img at bounding box center [560, 173] width 137 height 186
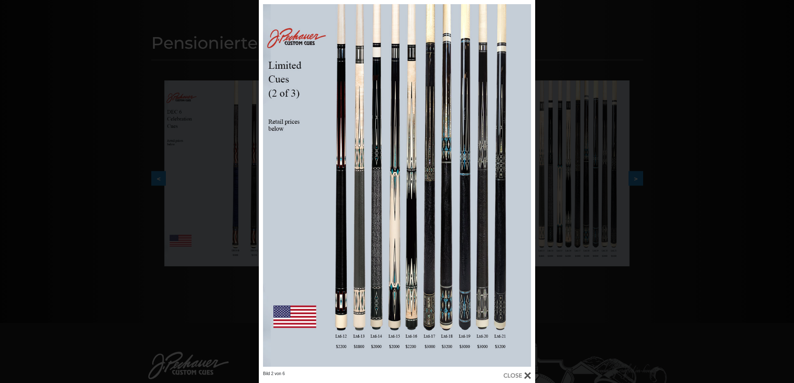
click at [663, 62] on div "Bild 2 von 6" at bounding box center [397, 191] width 794 height 383
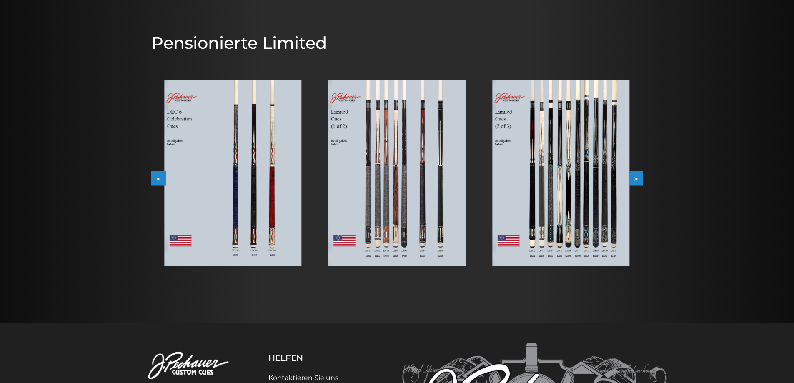
click at [634, 172] on button ">" at bounding box center [635, 178] width 15 height 15
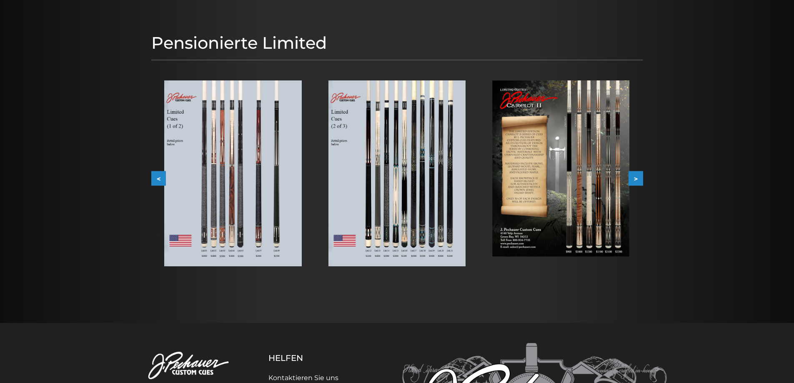
click at [248, 172] on img at bounding box center [232, 173] width 137 height 186
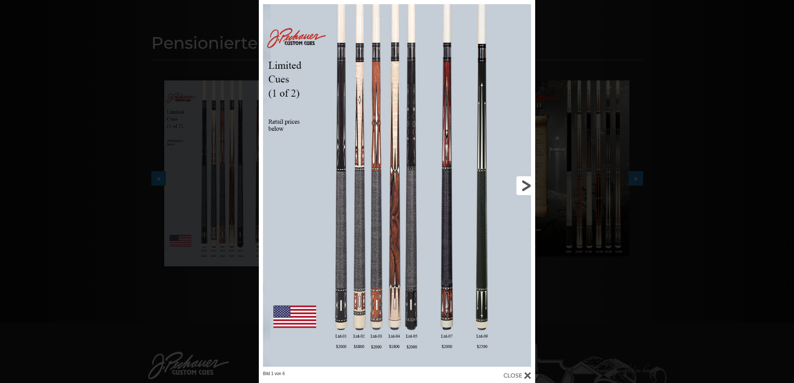
click at [522, 182] on link at bounding box center [473, 185] width 124 height 371
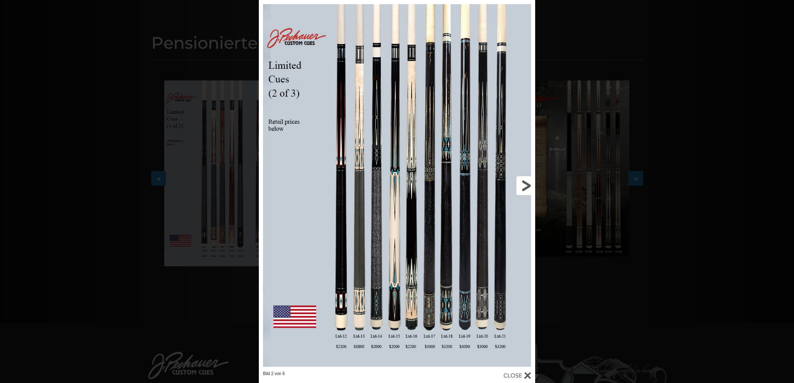
click at [522, 182] on link at bounding box center [473, 185] width 124 height 371
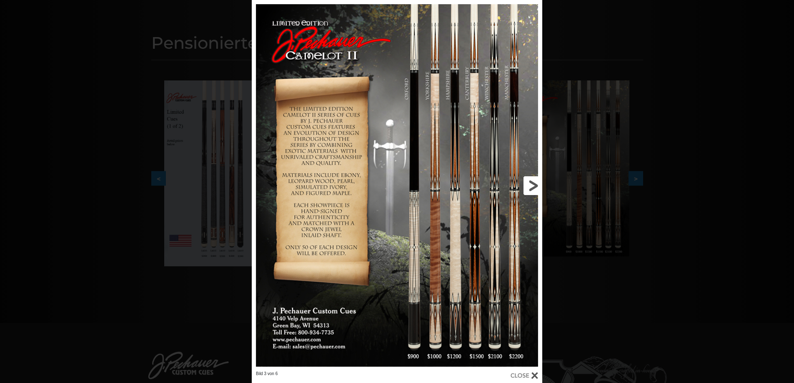
click at [536, 186] on link at bounding box center [476, 185] width 131 height 371
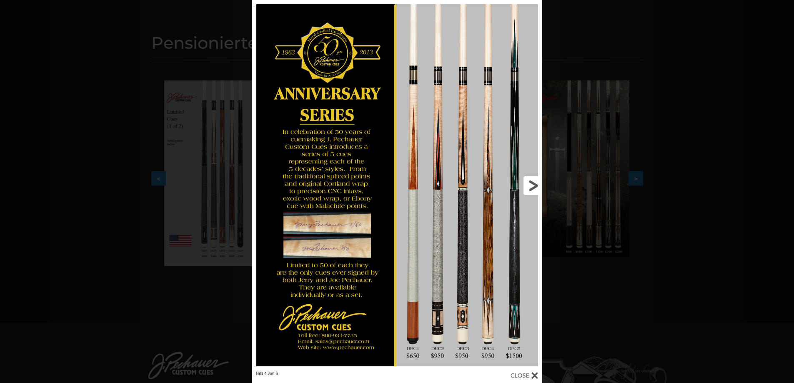
click at [536, 186] on link at bounding box center [476, 185] width 130 height 371
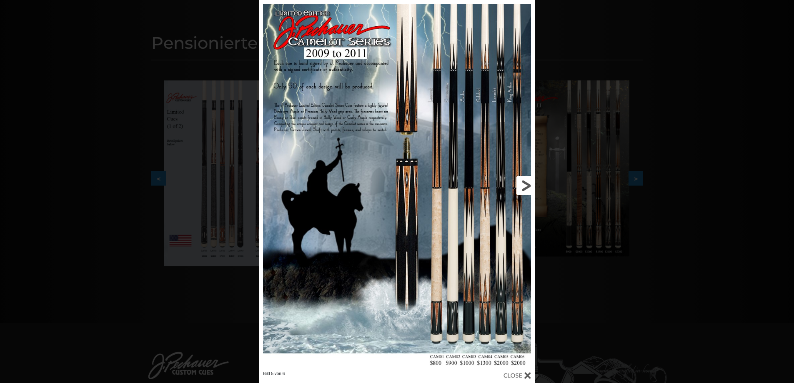
click at [528, 185] on link at bounding box center [473, 185] width 124 height 371
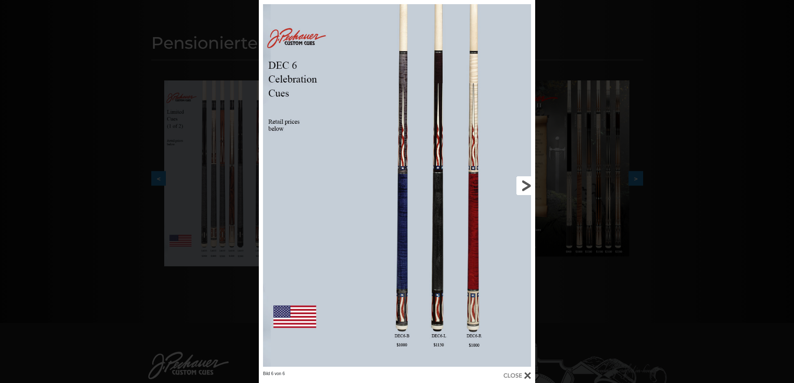
click at [528, 185] on link at bounding box center [473, 185] width 124 height 371
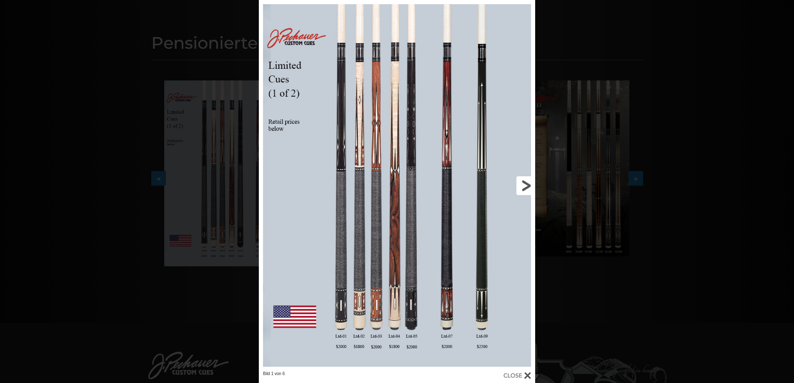
click at [528, 185] on link at bounding box center [473, 185] width 124 height 371
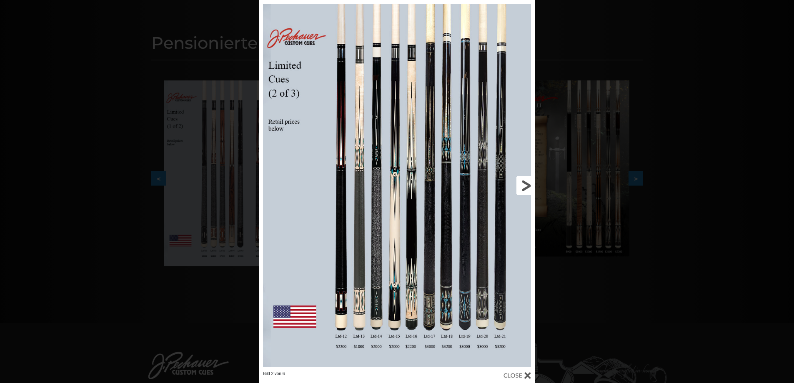
click at [528, 185] on link at bounding box center [473, 185] width 124 height 371
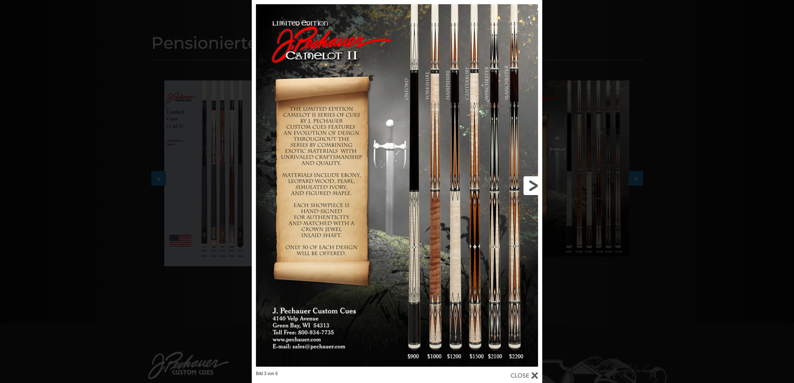
click at [533, 183] on link at bounding box center [476, 185] width 131 height 371
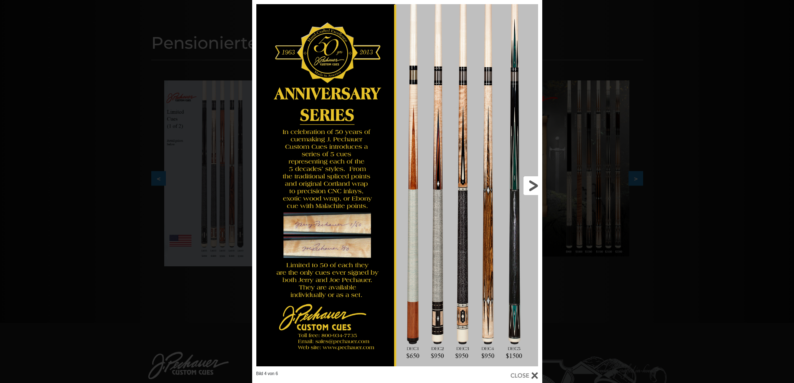
click at [533, 183] on link at bounding box center [476, 185] width 130 height 371
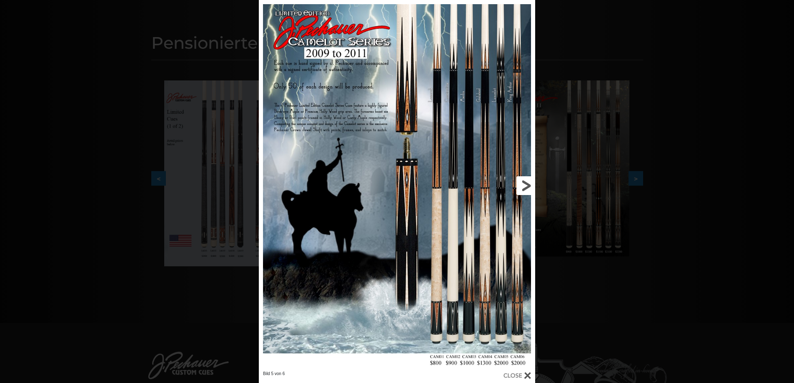
click at [533, 183] on link at bounding box center [473, 185] width 124 height 371
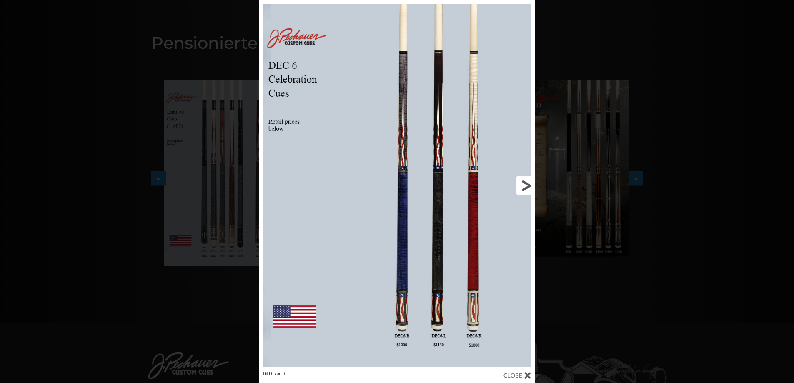
click at [533, 183] on link at bounding box center [473, 185] width 124 height 371
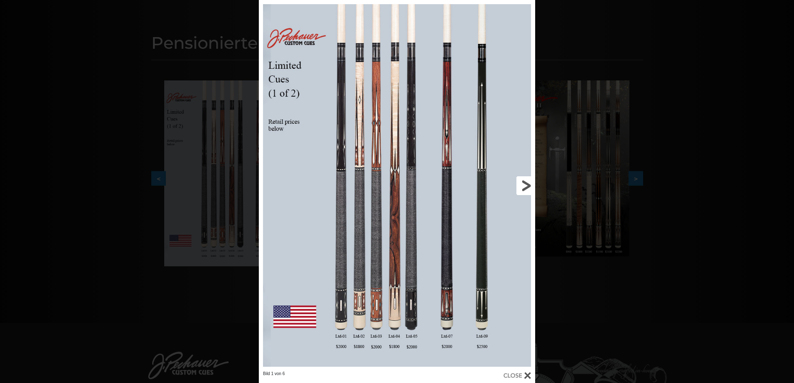
click at [533, 183] on link at bounding box center [473, 185] width 124 height 371
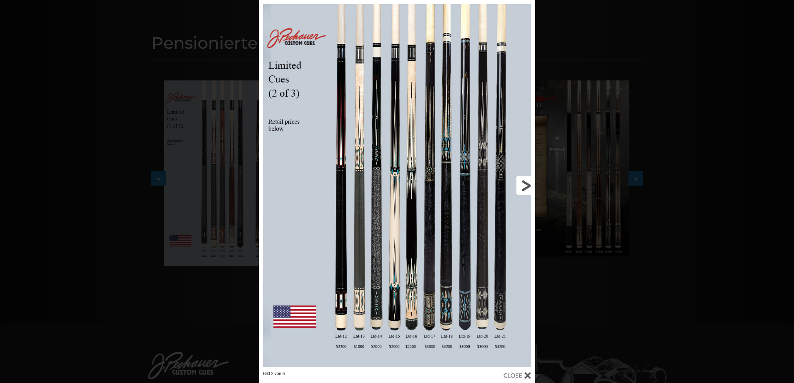
click at [530, 183] on link at bounding box center [473, 185] width 124 height 371
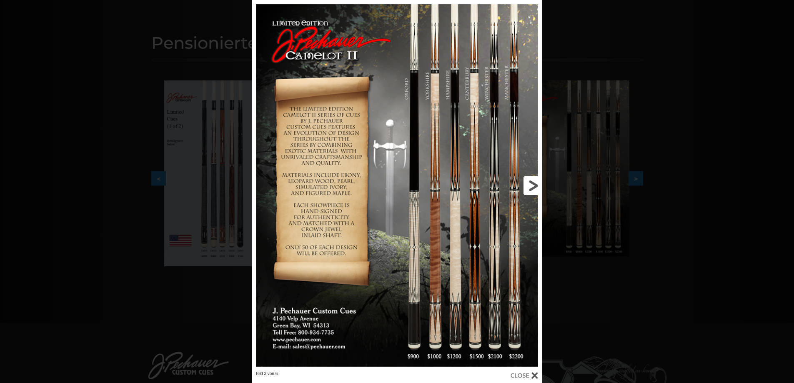
click at [530, 183] on link at bounding box center [476, 185] width 131 height 371
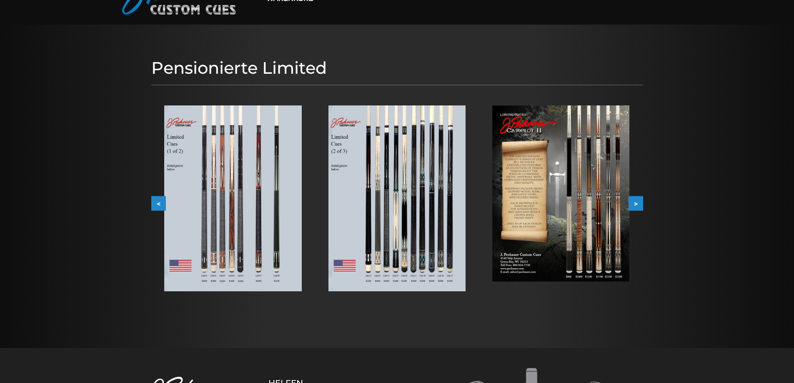
scroll to position [0, 0]
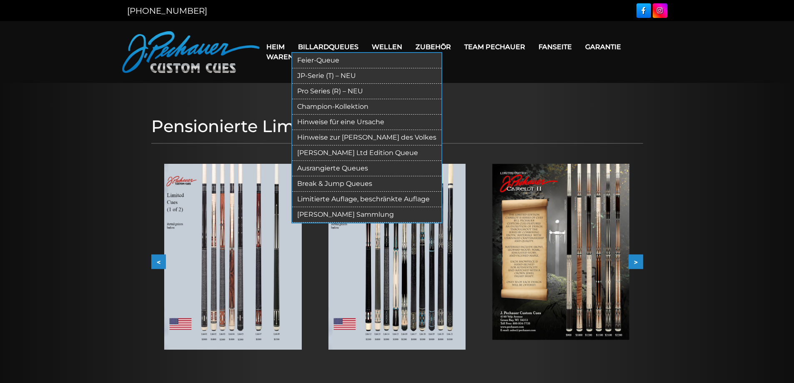
click at [342, 199] on font "Limitierte Auflage, beschränkte Auflage" at bounding box center [363, 199] width 133 height 8
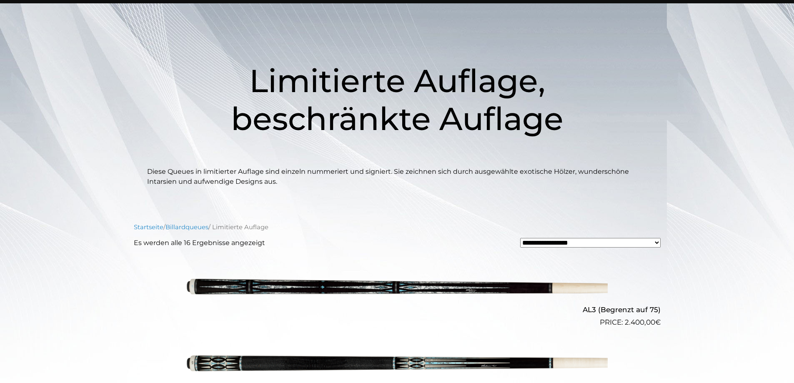
scroll to position [83, 0]
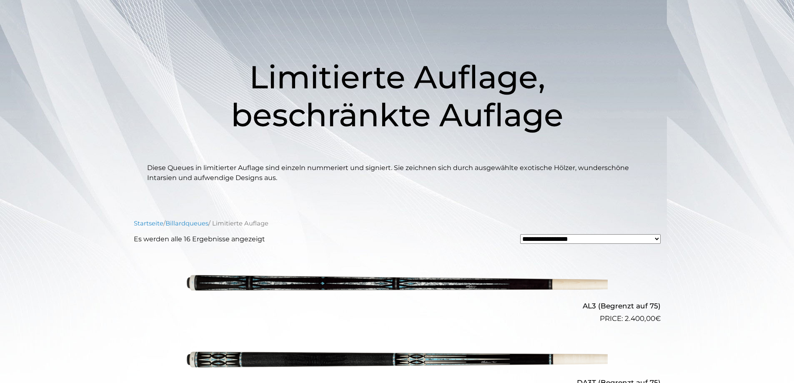
click at [577, 239] on select "**********" at bounding box center [590, 239] width 140 height 10
click at [485, 176] on p "Diese Queues in limitierter Auflage sind einzeln nummeriert und signiert. Sie z…" at bounding box center [397, 173] width 500 height 20
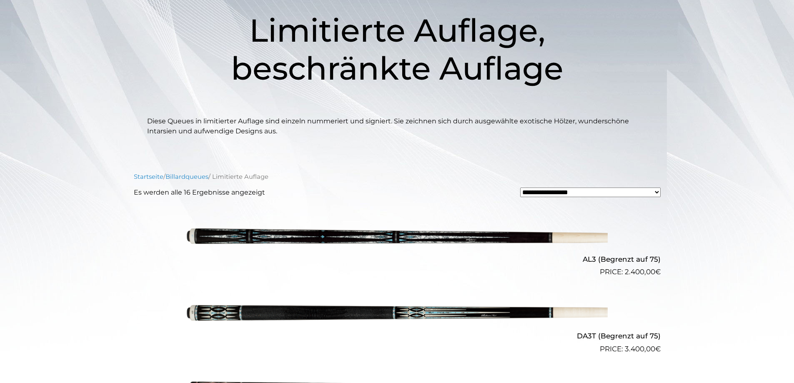
scroll to position [0, 0]
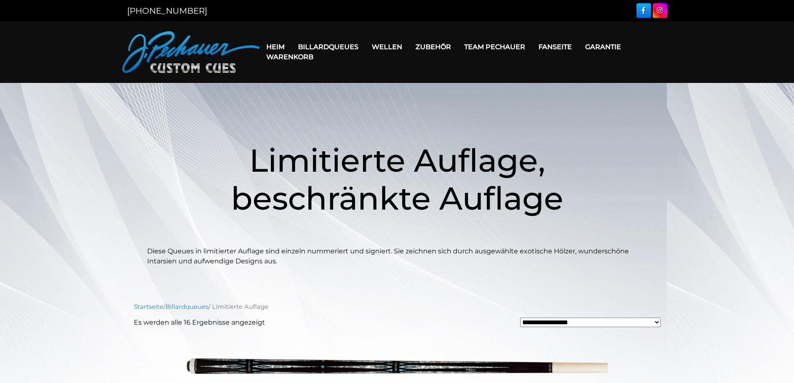
click at [609, 47] on font "Garantie" at bounding box center [603, 47] width 36 height 8
